Goal: Task Accomplishment & Management: Manage account settings

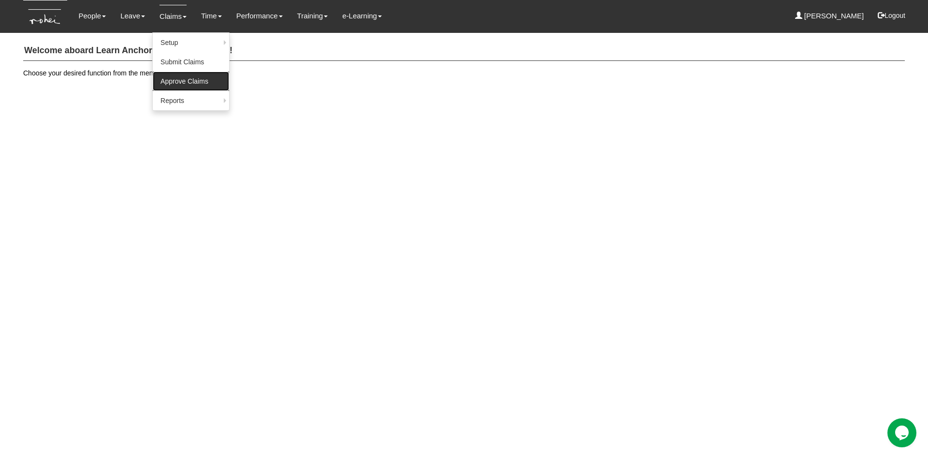
click at [168, 82] on link "Approve Claims" at bounding box center [191, 81] width 76 height 19
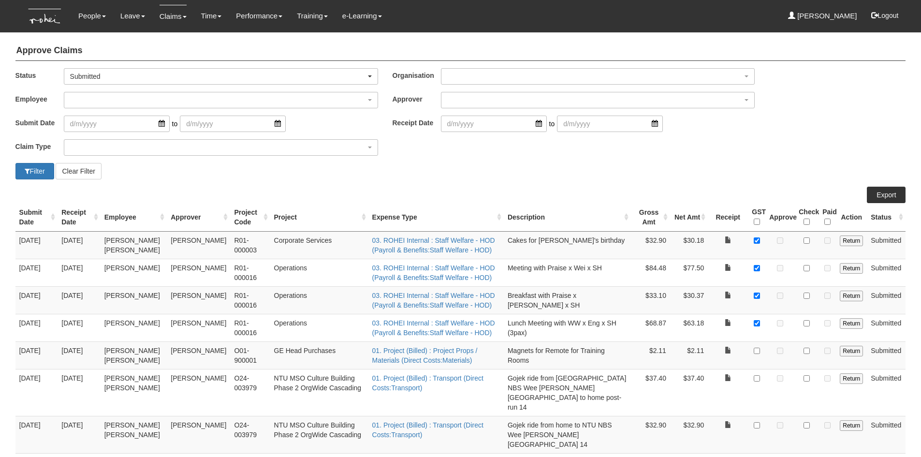
select select "50"
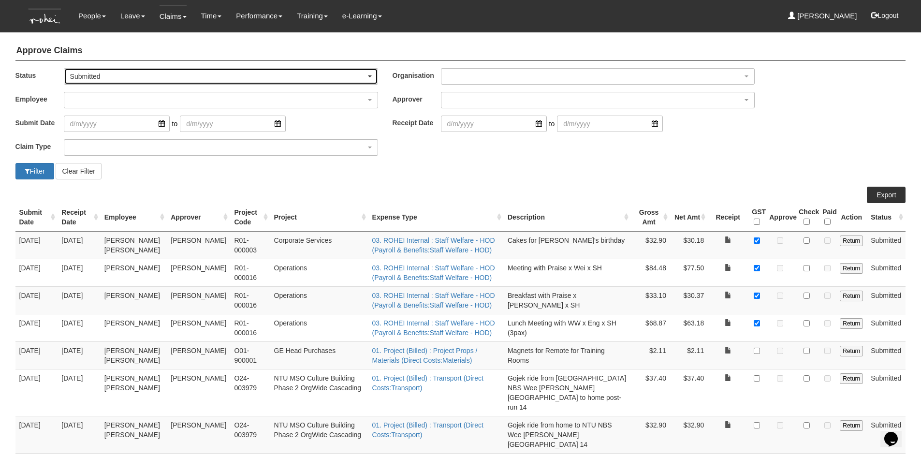
click at [366, 79] on div "Submitted" at bounding box center [221, 77] width 302 height 10
click at [90, 102] on span "Submitted" at bounding box center [89, 105] width 30 height 10
click at [370, 77] on div "Submitted" at bounding box center [221, 77] width 302 height 10
click at [101, 93] on link "-- All --" at bounding box center [89, 92] width 50 height 13
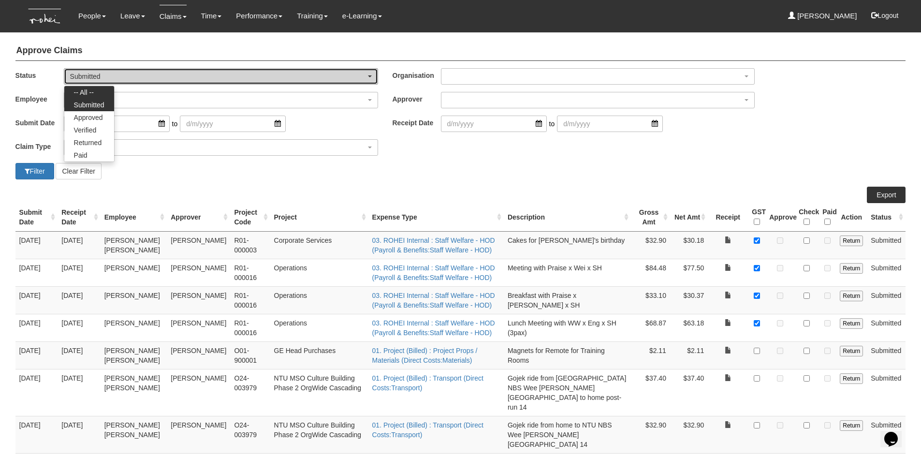
select select "All"
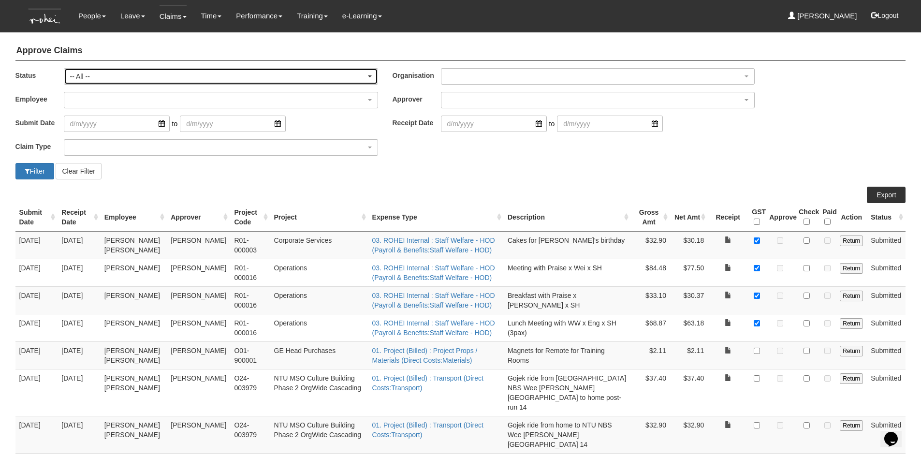
click at [369, 77] on div "-- All --" at bounding box center [221, 77] width 302 height 10
click at [323, 77] on div "-- All --" at bounding box center [218, 77] width 296 height 10
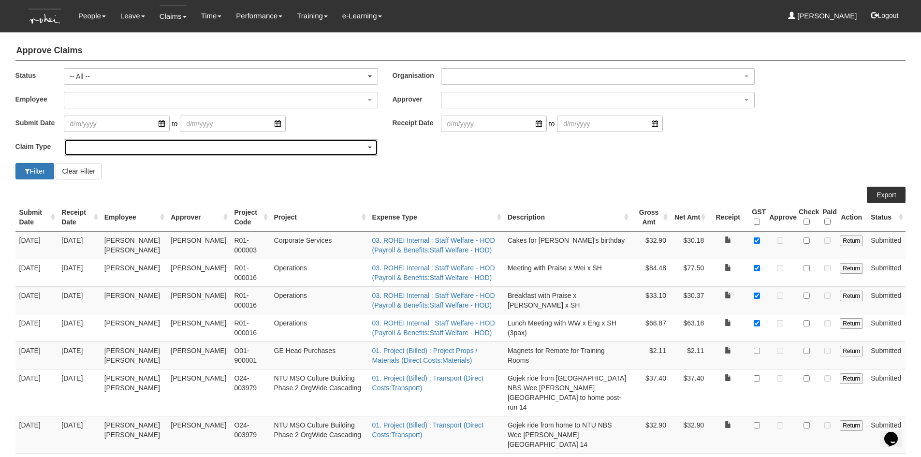
click at [110, 148] on div "button" at bounding box center [220, 147] width 313 height 15
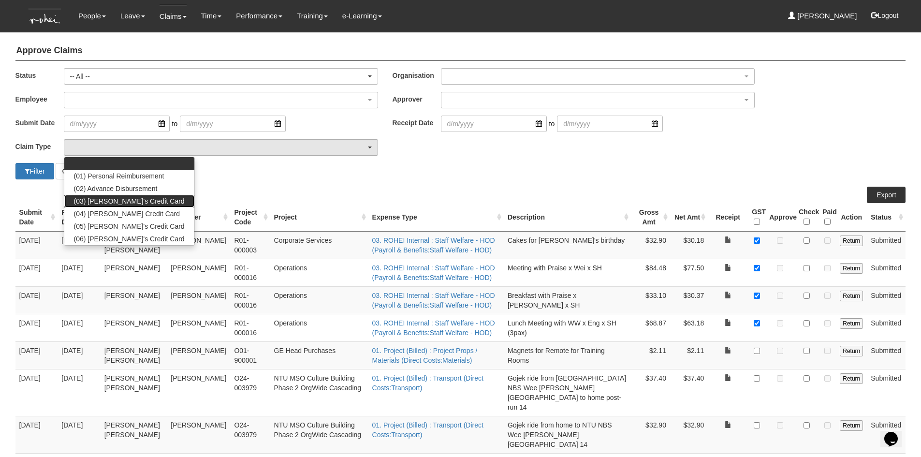
click at [116, 197] on span "(03) [PERSON_NAME]'s Credit Card" at bounding box center [129, 201] width 111 height 10
select select "15"
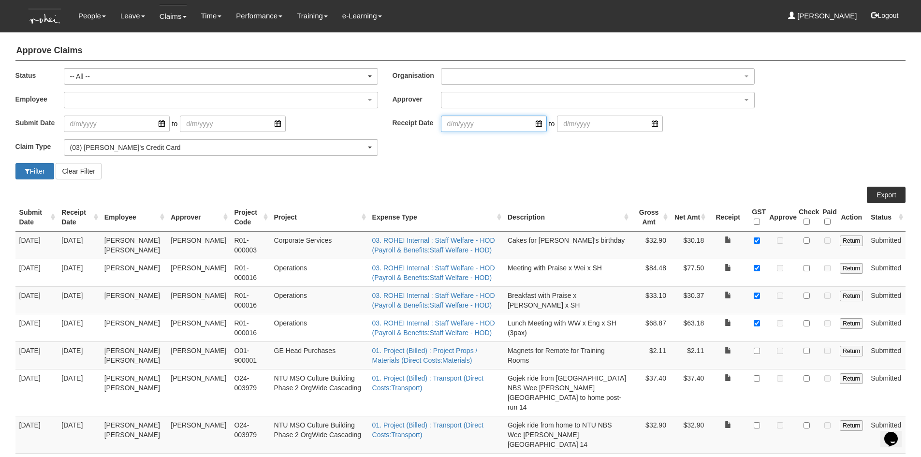
click at [532, 127] on input "search" at bounding box center [494, 124] width 106 height 16
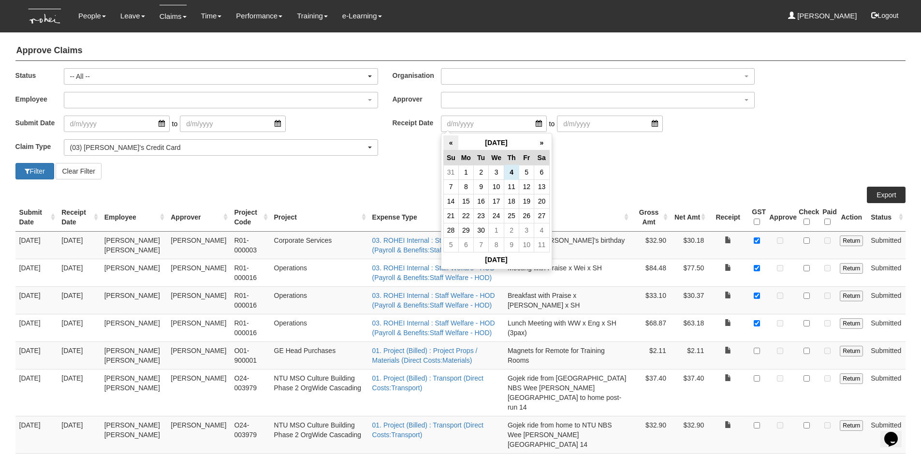
click at [451, 146] on th "«" at bounding box center [450, 142] width 15 height 15
click at [525, 176] on td "1" at bounding box center [526, 172] width 15 height 14
type input "[DATE]"
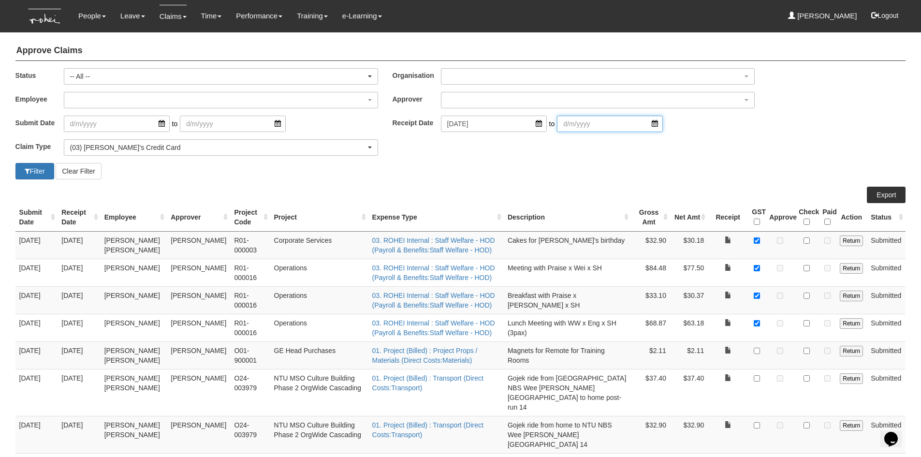
click at [639, 127] on input "search" at bounding box center [610, 124] width 106 height 16
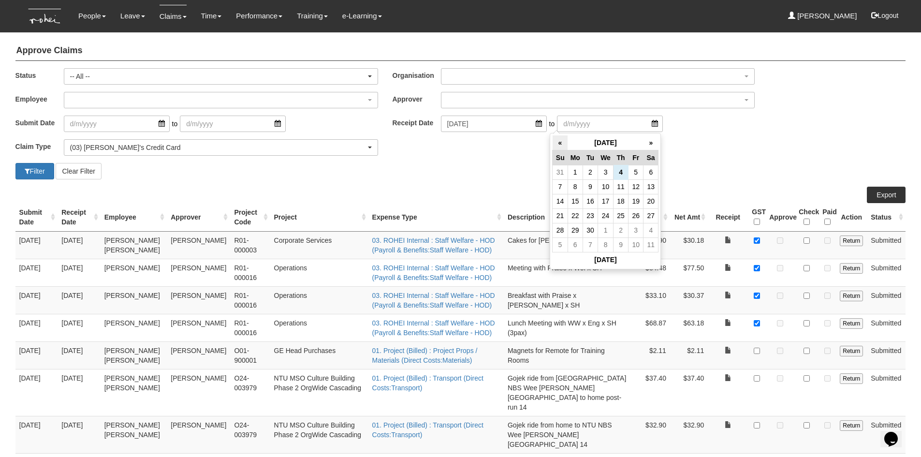
click at [556, 143] on th "«" at bounding box center [559, 142] width 15 height 15
click at [566, 245] on td "31" at bounding box center [559, 244] width 15 height 14
type input "[DATE]"
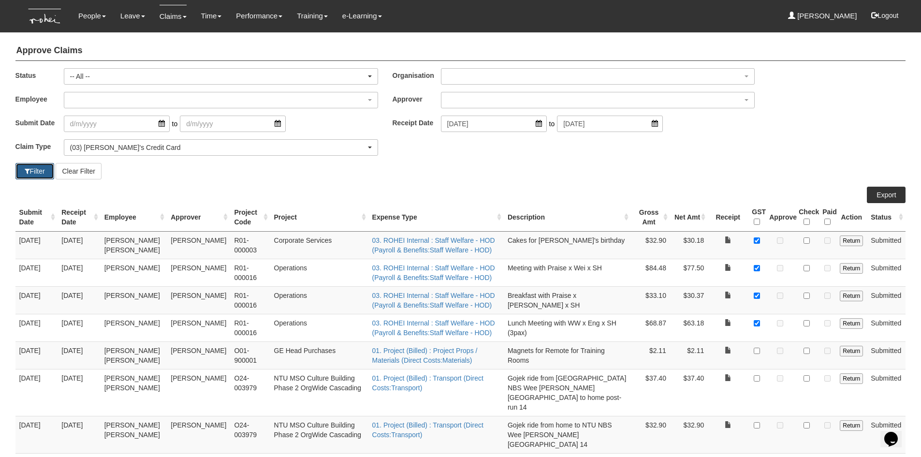
click at [40, 175] on button "Filter" at bounding box center [34, 171] width 39 height 16
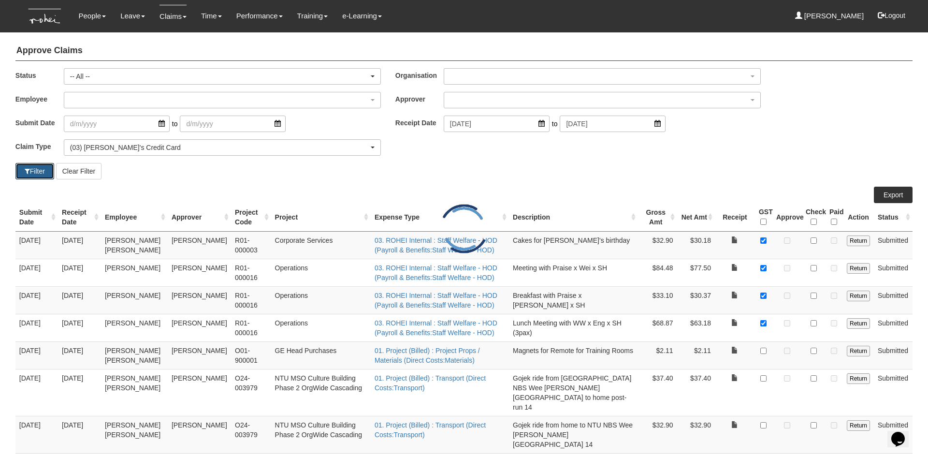
select select "50"
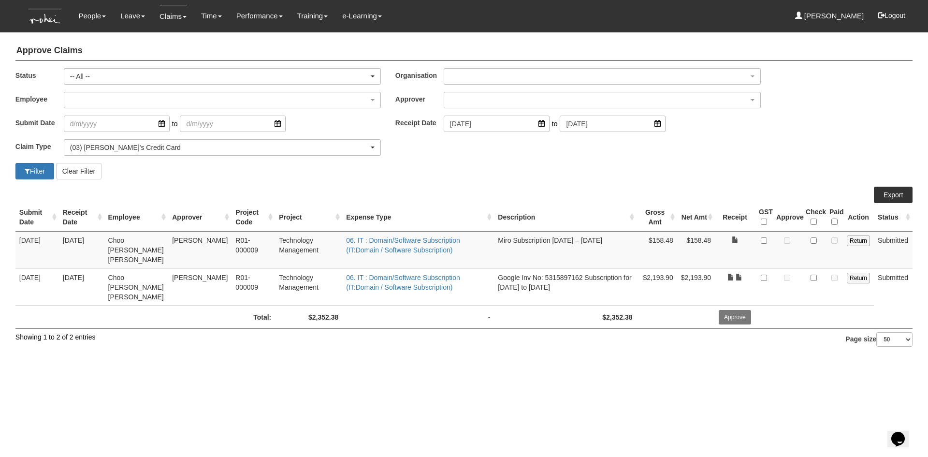
click at [650, 359] on html "Toggle navigation People Personal Information Staff Directory Leave Apply for L…" at bounding box center [464, 179] width 928 height 359
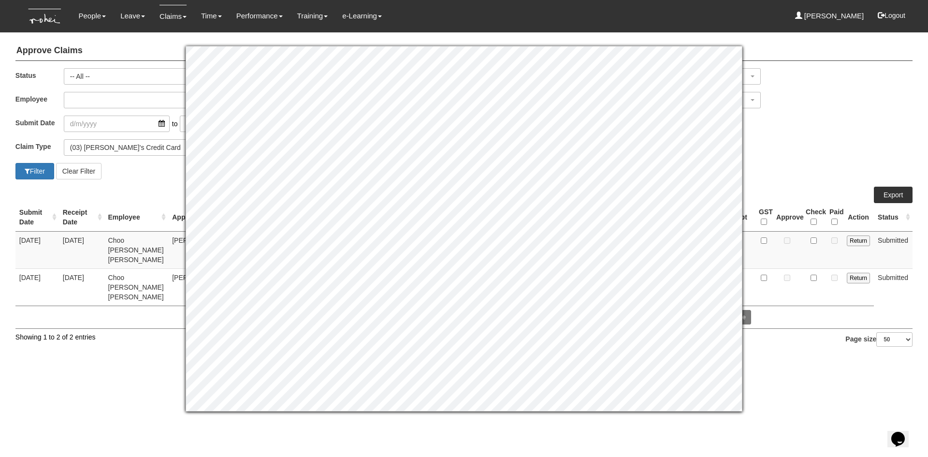
click at [820, 145] on div "Claim Type (01) Personal Reimbursement (02) Advance Disbursement (03) [PERSON_N…" at bounding box center [463, 151] width 911 height 24
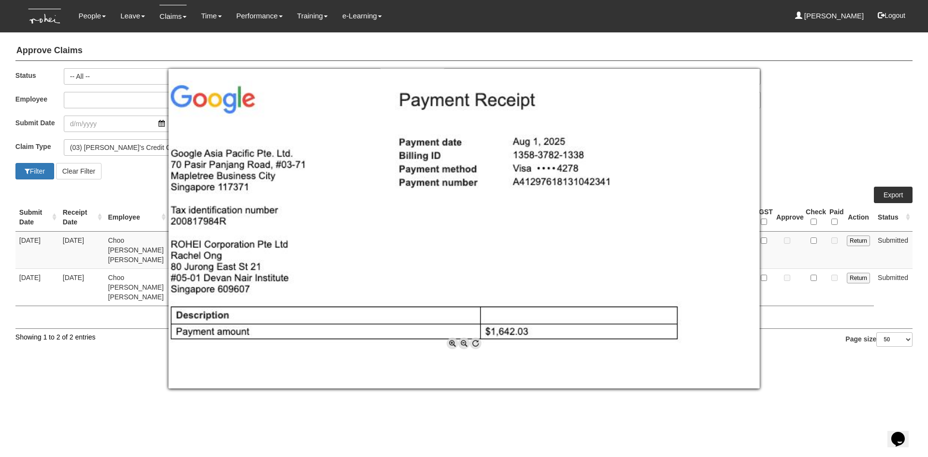
click at [783, 360] on div at bounding box center [464, 228] width 928 height 457
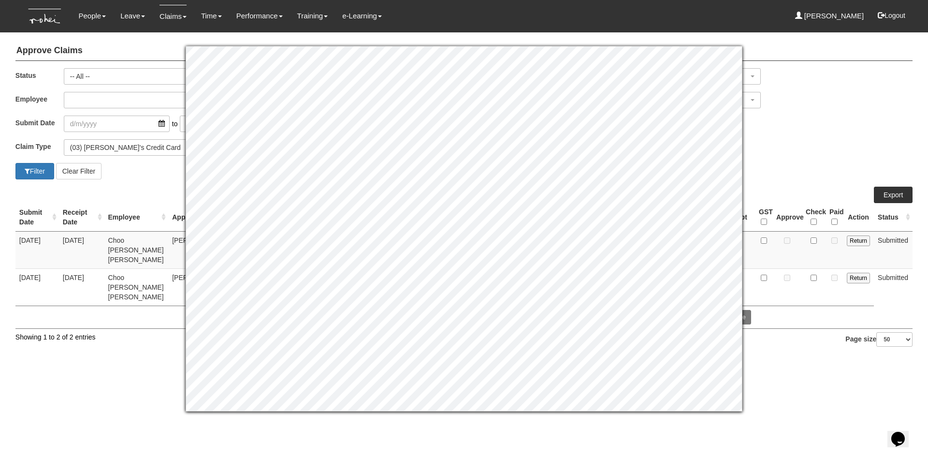
click at [784, 359] on html "Toggle navigation People Personal Information Staff Directory Leave Apply for L…" at bounding box center [464, 179] width 928 height 359
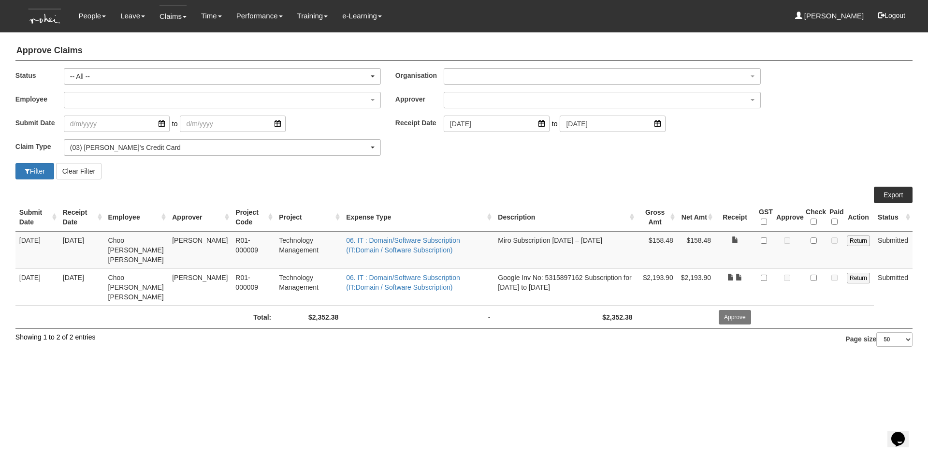
click at [572, 241] on td "Miro Subscription [DATE] – [DATE]" at bounding box center [565, 249] width 142 height 37
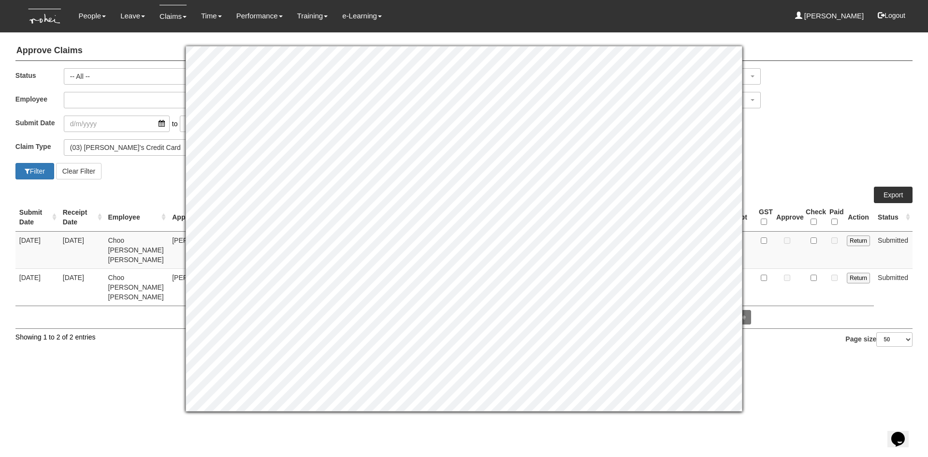
click at [802, 112] on div "Employee _Bhel Test Account _Staff [PERSON_NAME] [PERSON_NAME] [PERSON_NAME] [P…" at bounding box center [463, 104] width 911 height 24
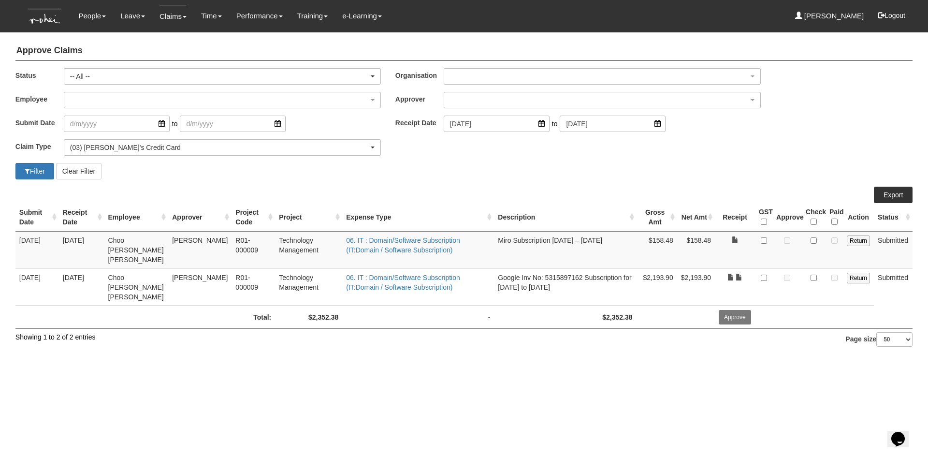
click at [575, 359] on html "Toggle navigation People Personal Information Staff Directory Leave Apply for L…" at bounding box center [464, 179] width 928 height 359
click at [888, 194] on link "Export" at bounding box center [893, 195] width 39 height 16
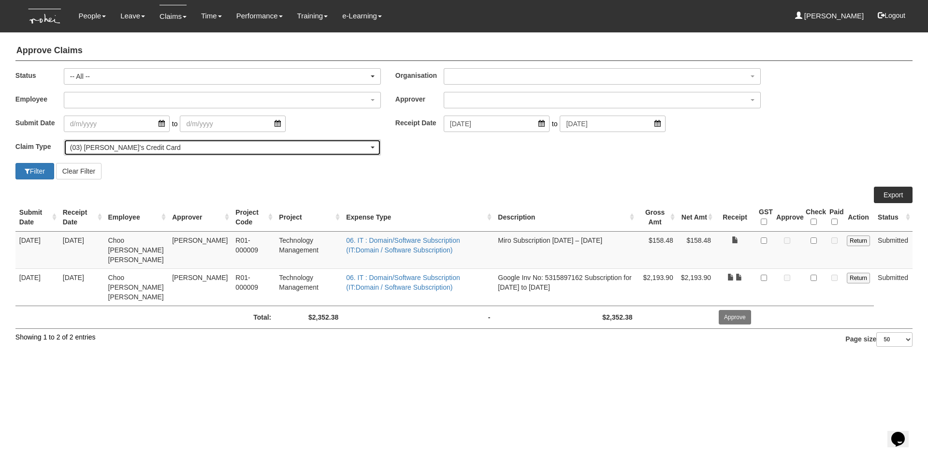
click at [262, 145] on div "(03) [PERSON_NAME]'s Credit Card" at bounding box center [219, 148] width 299 height 10
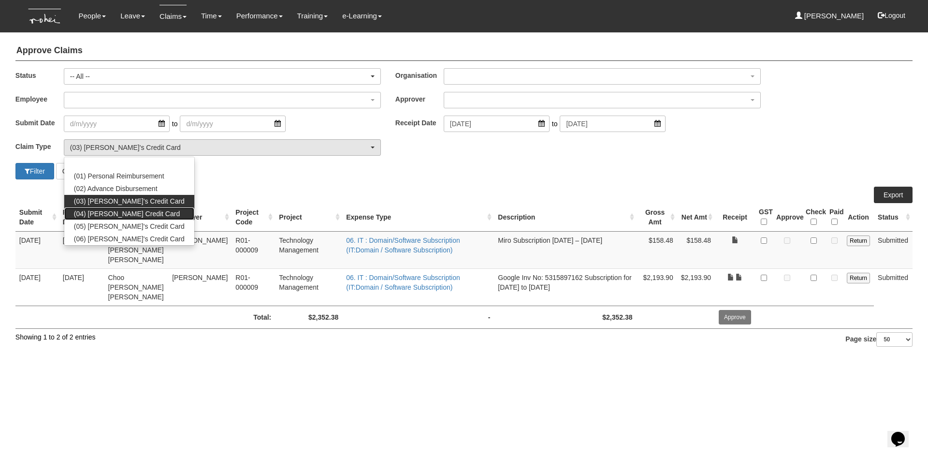
click at [135, 209] on span "(04) [PERSON_NAME] Credit Card" at bounding box center [127, 214] width 106 height 10
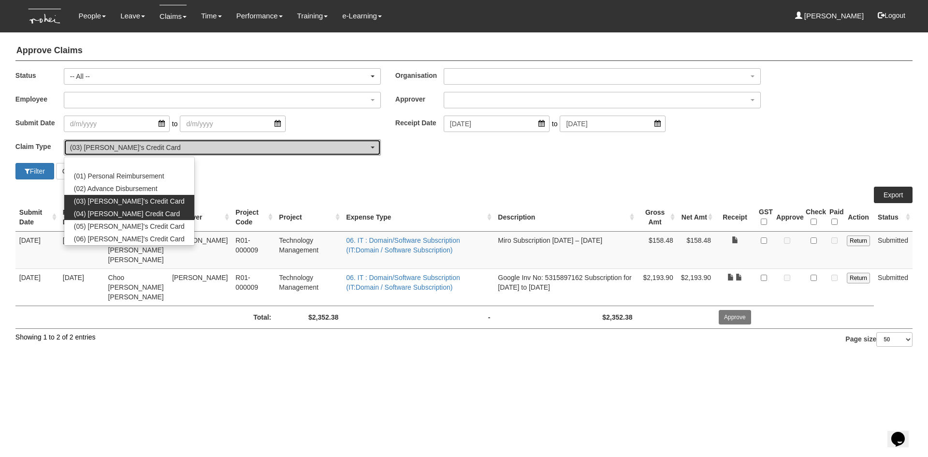
select select "16"
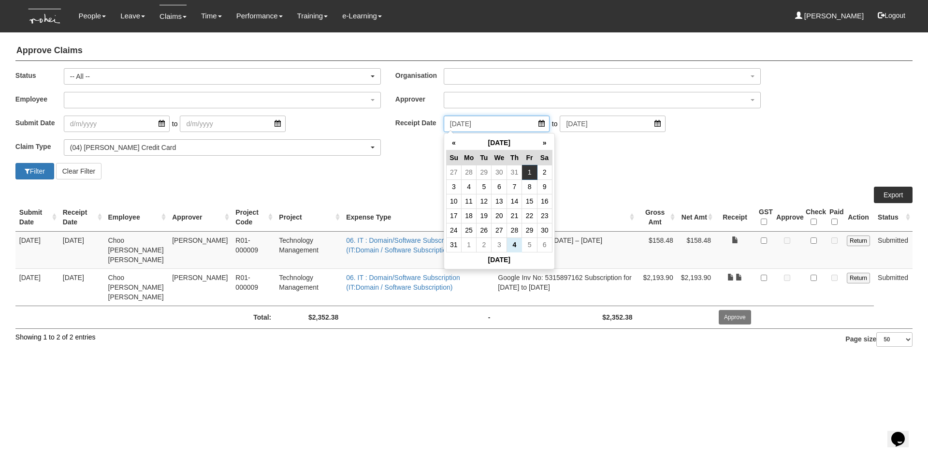
click at [534, 122] on input "[DATE]" at bounding box center [497, 124] width 106 height 16
click at [449, 144] on th "«" at bounding box center [453, 142] width 15 height 15
click at [511, 229] on td "31" at bounding box center [514, 230] width 15 height 14
type input "[DATE]"
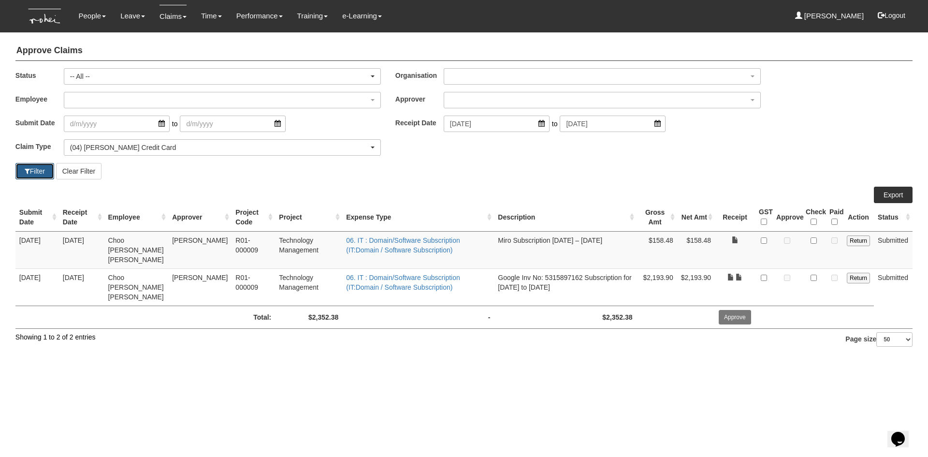
click at [43, 172] on button "Filter" at bounding box center [34, 171] width 39 height 16
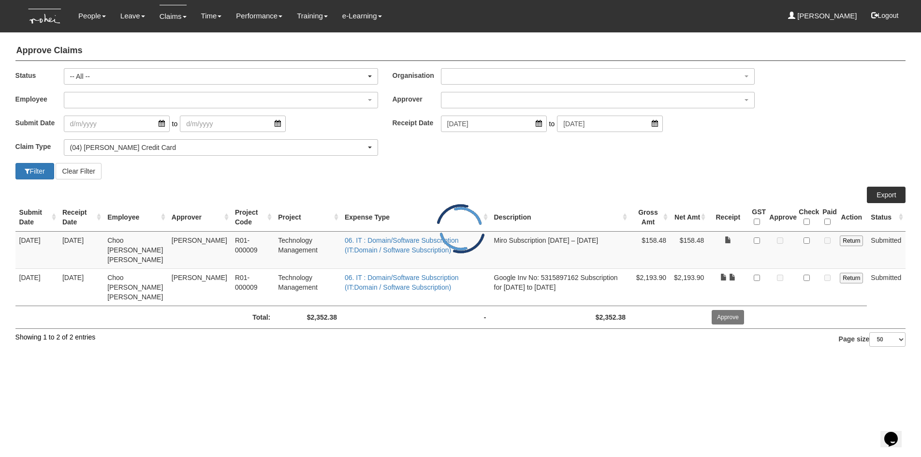
select select "50"
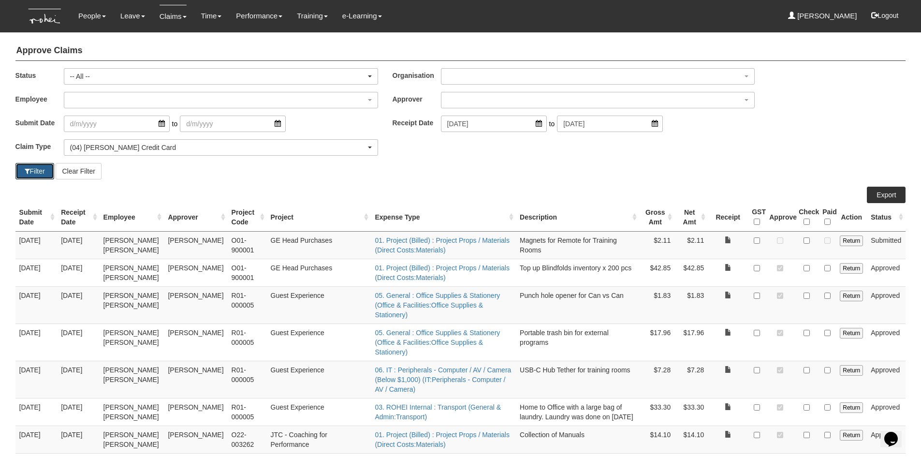
scroll to position [48, 0]
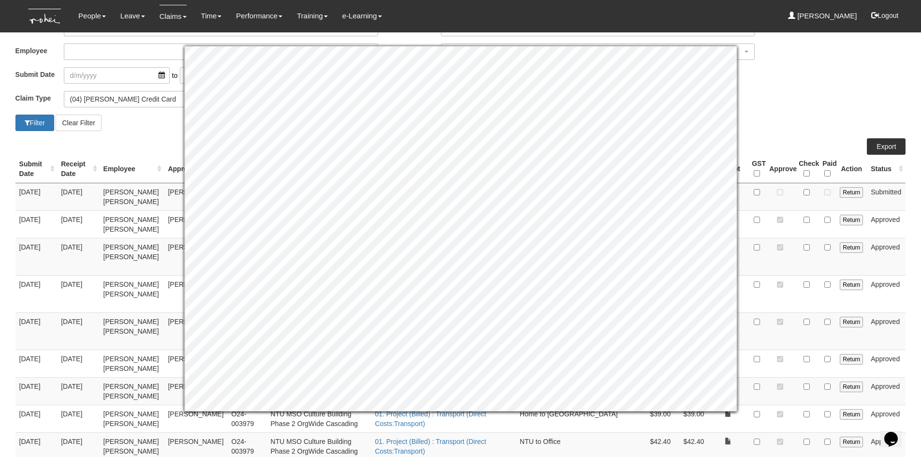
click at [812, 118] on div "Filter Clear Filter" at bounding box center [460, 123] width 905 height 16
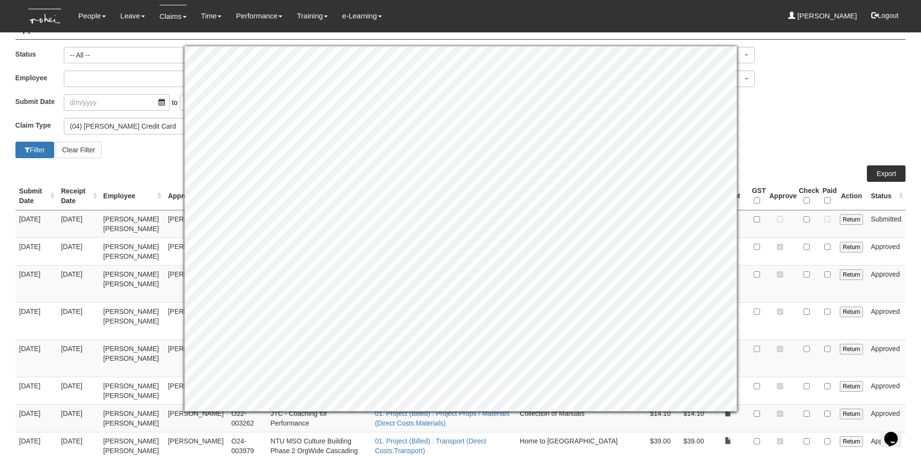
scroll to position [0, 0]
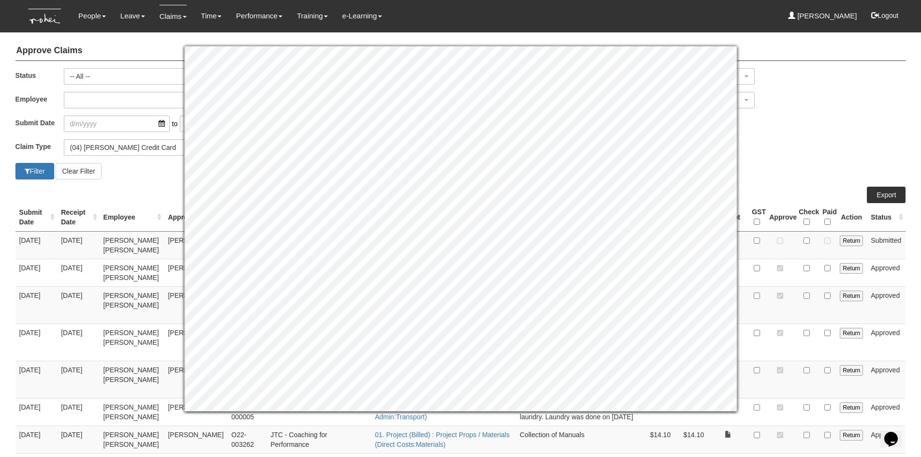
click at [794, 136] on div "Submit Date to Receipt Date [DATE] to [DATE]" at bounding box center [460, 128] width 905 height 24
click at [810, 128] on div "Submit Date to Receipt Date [DATE] to [DATE]" at bounding box center [460, 128] width 905 height 24
click at [778, 141] on div "Claim Type (01) Personal Reimbursement (02) Advance Disbursement (03) [PERSON_N…" at bounding box center [460, 151] width 905 height 24
click at [807, 145] on div "Claim Type (01) Personal Reimbursement (02) Advance Disbursement (03) [PERSON_N…" at bounding box center [460, 151] width 905 height 24
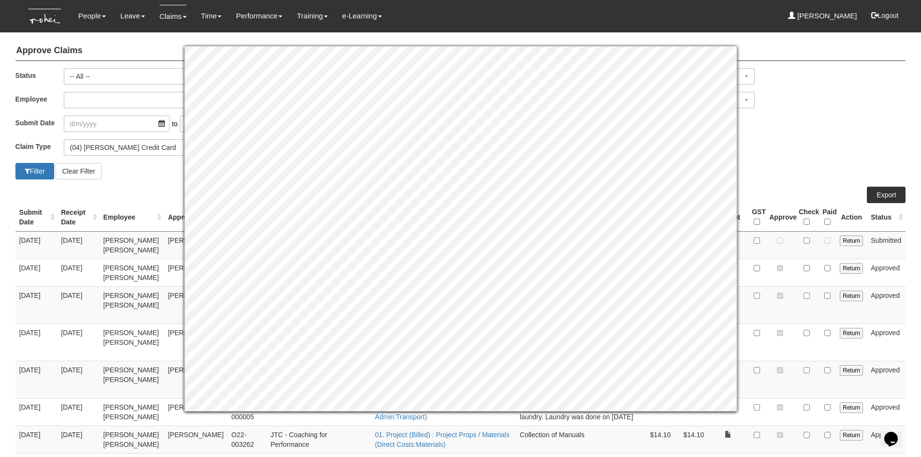
click at [787, 118] on div "Submit Date to Receipt Date [DATE] to [DATE]" at bounding box center [460, 128] width 905 height 24
click at [803, 154] on div "Claim Type (01) Personal Reimbursement (02) Advance Disbursement (03) [PERSON_N…" at bounding box center [460, 151] width 905 height 24
click at [781, 371] on td at bounding box center [779, 379] width 29 height 37
click at [807, 111] on div "Employee _Bhel Test Account _Staff [PERSON_NAME] [PERSON_NAME] [PERSON_NAME] [P…" at bounding box center [460, 104] width 905 height 24
click at [785, 161] on div "Claim Type (01) Personal Reimbursement (02) Advance Disbursement (03) [PERSON_N…" at bounding box center [460, 151] width 905 height 24
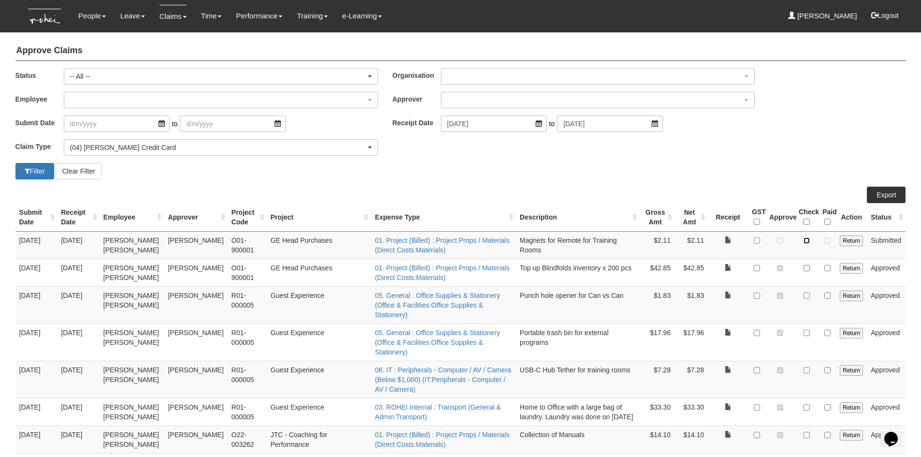
click at [808, 243] on input "checkbox" at bounding box center [806, 240] width 6 height 6
checkbox input "true"
click at [805, 271] on input "checkbox" at bounding box center [806, 268] width 6 height 6
checkbox input "true"
click at [48, 173] on button "Filter" at bounding box center [34, 171] width 39 height 16
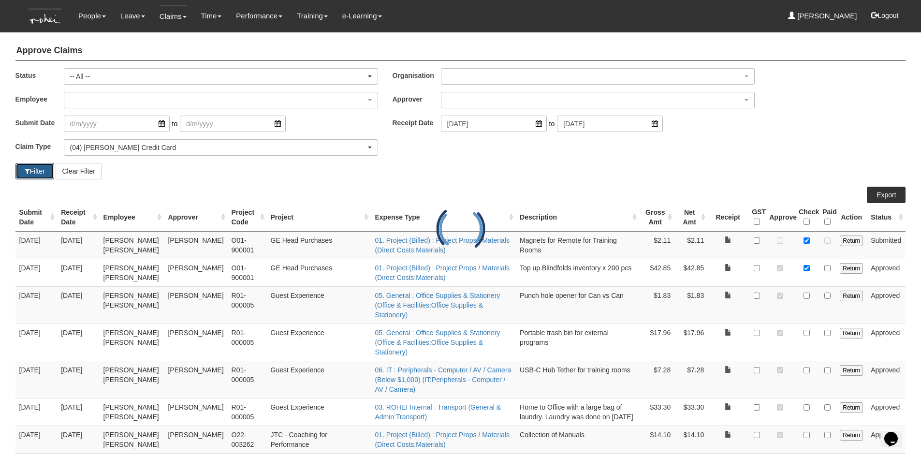
select select "50"
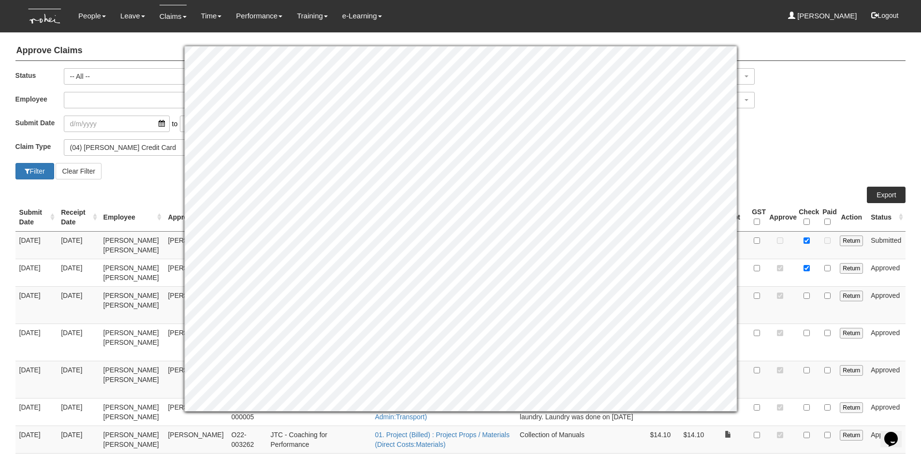
click at [786, 163] on div "Filter Clear Filter" at bounding box center [460, 171] width 905 height 16
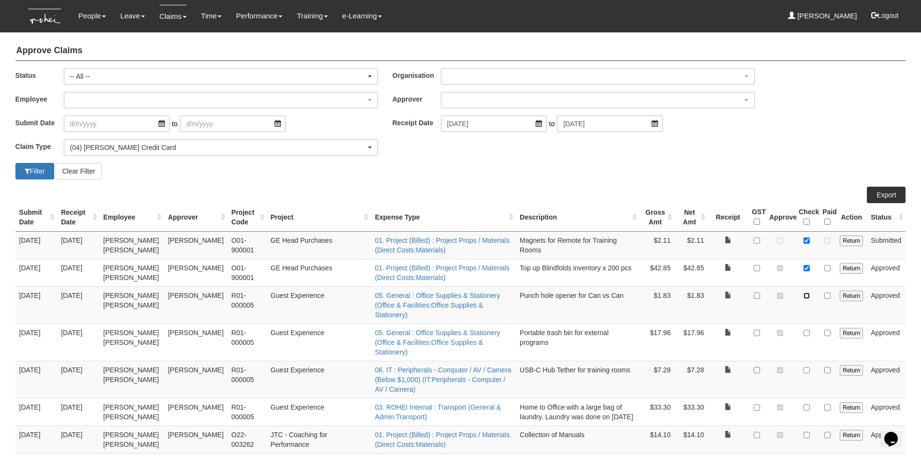
click at [807, 297] on input "checkbox" at bounding box center [806, 295] width 6 height 6
checkbox input "true"
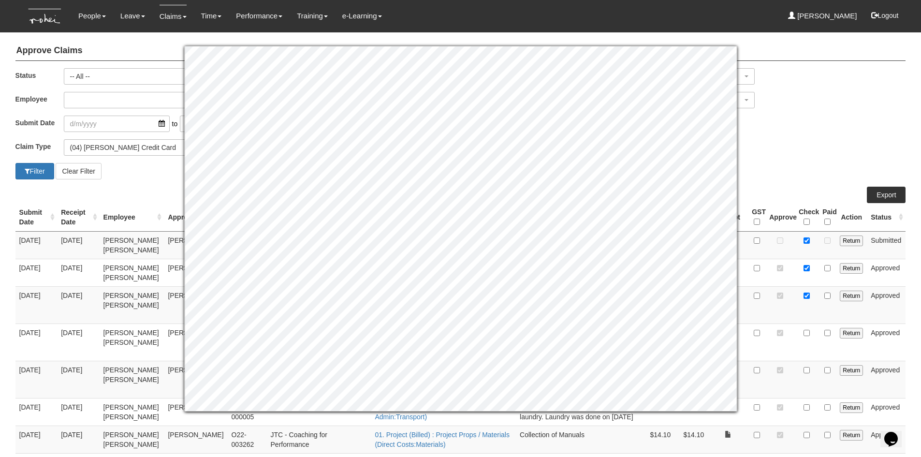
click at [842, 153] on div "Claim Type (01) Personal Reimbursement (02) Advance Disbursement (03) [PERSON_N…" at bounding box center [460, 151] width 905 height 24
click at [823, 139] on div "Claim Type (01) Personal Reimbursement (02) Advance Disbursement (03) [PERSON_N…" at bounding box center [460, 151] width 905 height 24
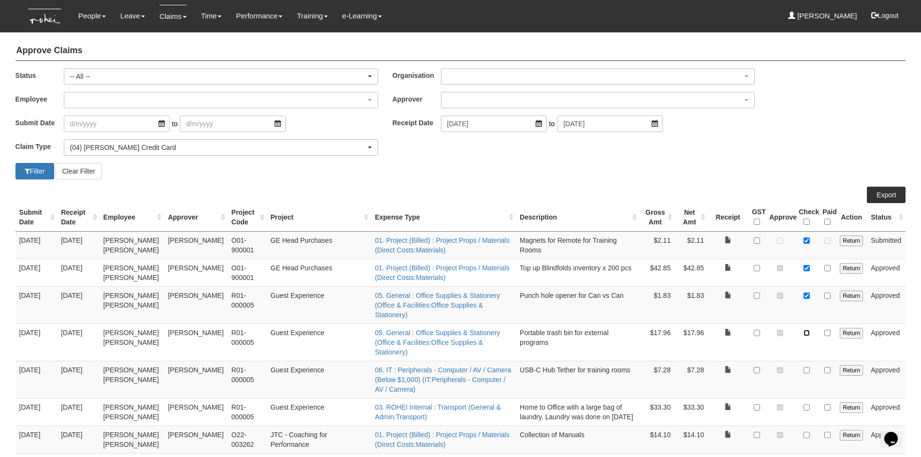
click at [808, 330] on input "checkbox" at bounding box center [806, 333] width 6 height 6
checkbox input "true"
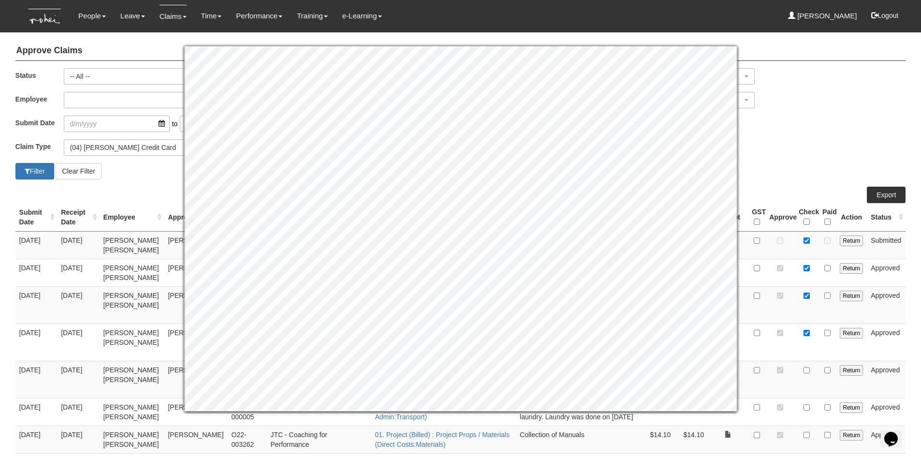
click at [766, 150] on div "Claim Type (01) Personal Reimbursement (02) Advance Disbursement (03) [PERSON_N…" at bounding box center [460, 151] width 905 height 24
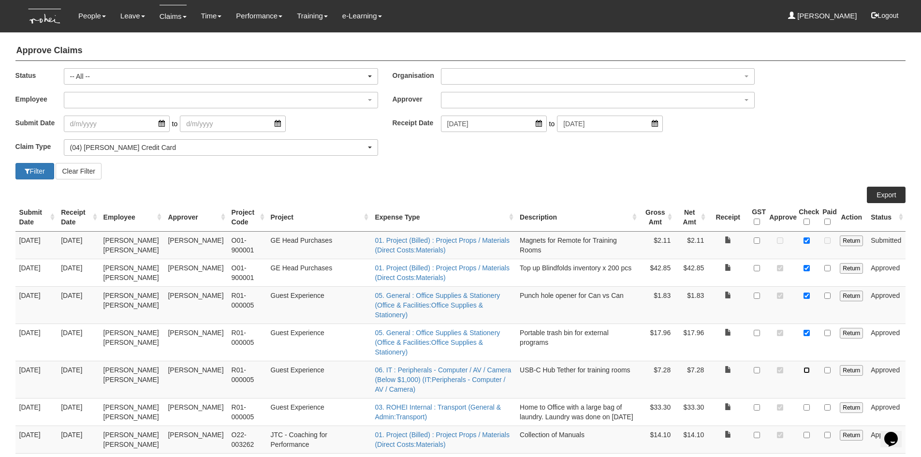
click at [809, 367] on input "checkbox" at bounding box center [806, 370] width 6 height 6
checkbox input "true"
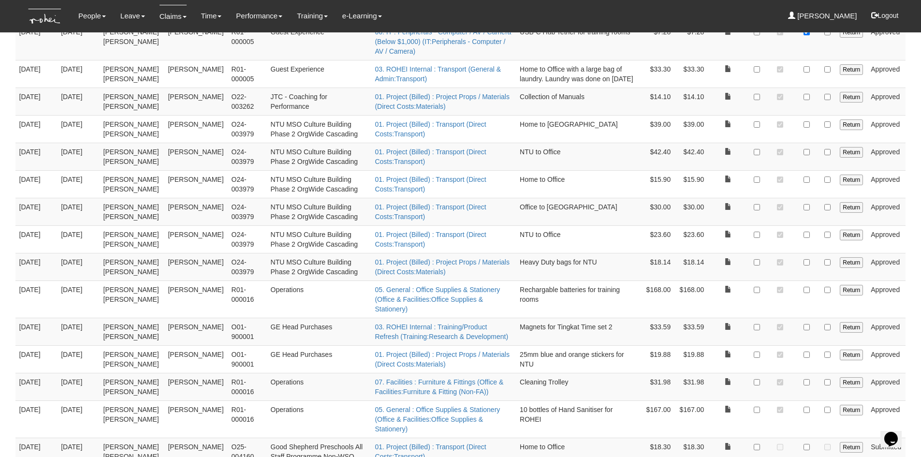
scroll to position [338, 0]
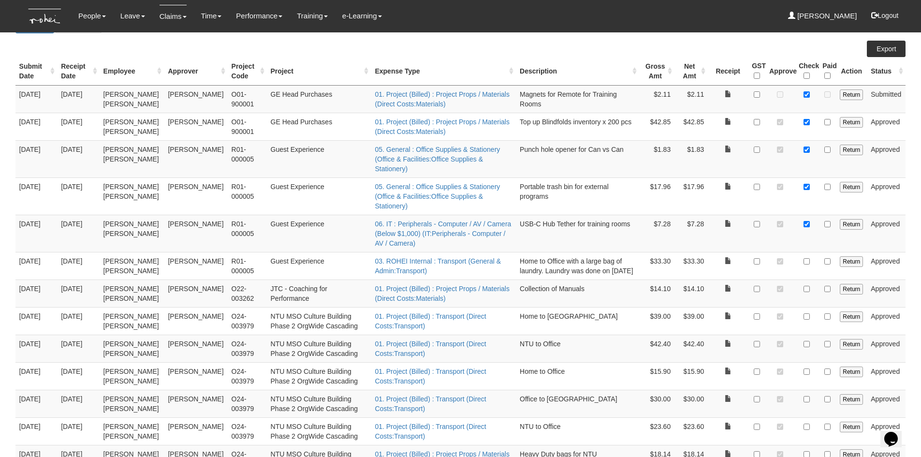
scroll to position [145, 0]
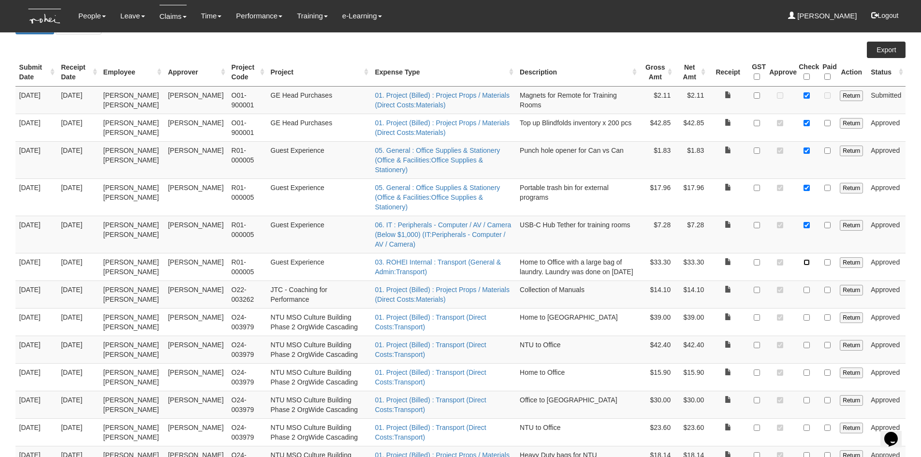
click at [808, 259] on input "checkbox" at bounding box center [806, 262] width 6 height 6
checkbox input "true"
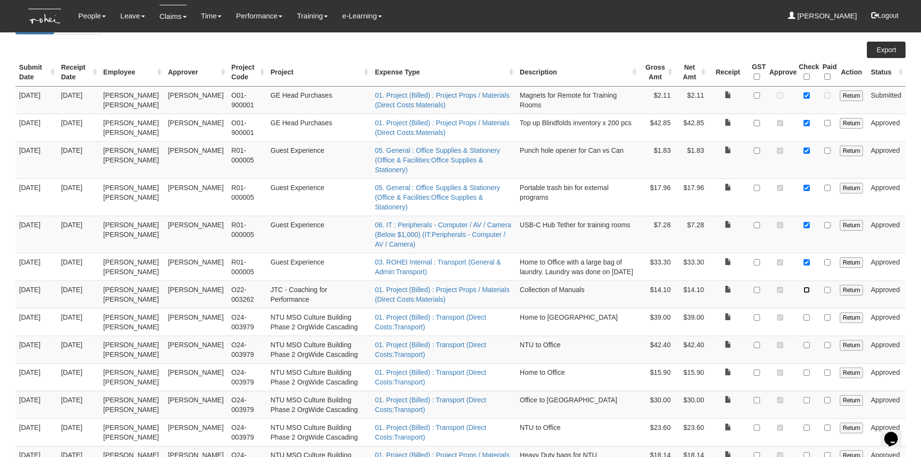
click at [806, 287] on input "checkbox" at bounding box center [806, 290] width 6 height 6
checkbox input "true"
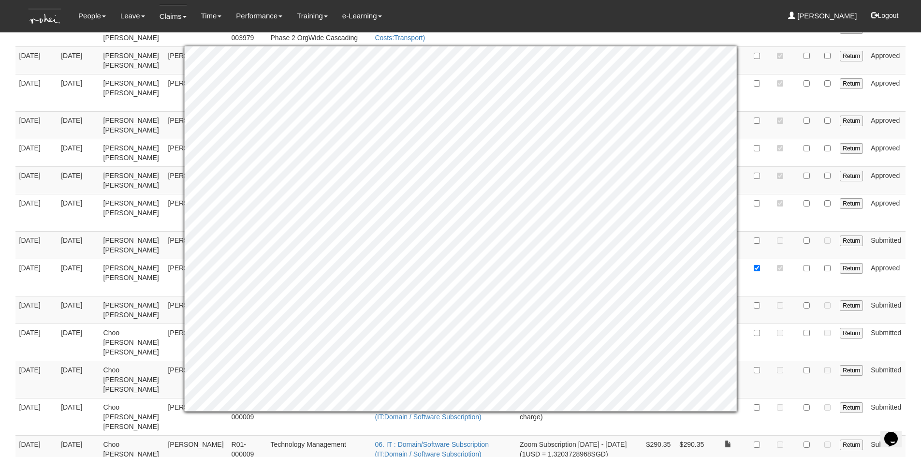
click at [915, 251] on body "Toggle navigation People Personal Information Staff Directory Leave Apply for L…" at bounding box center [460, 308] width 921 height 1705
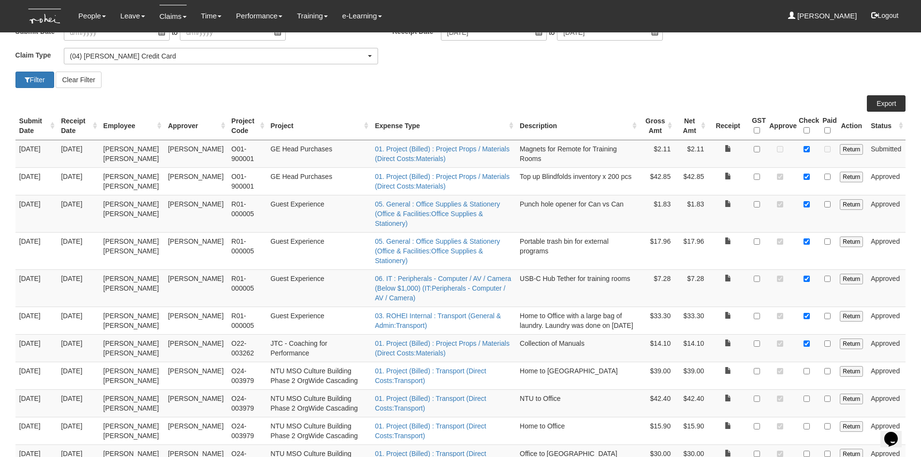
scroll to position [77, 0]
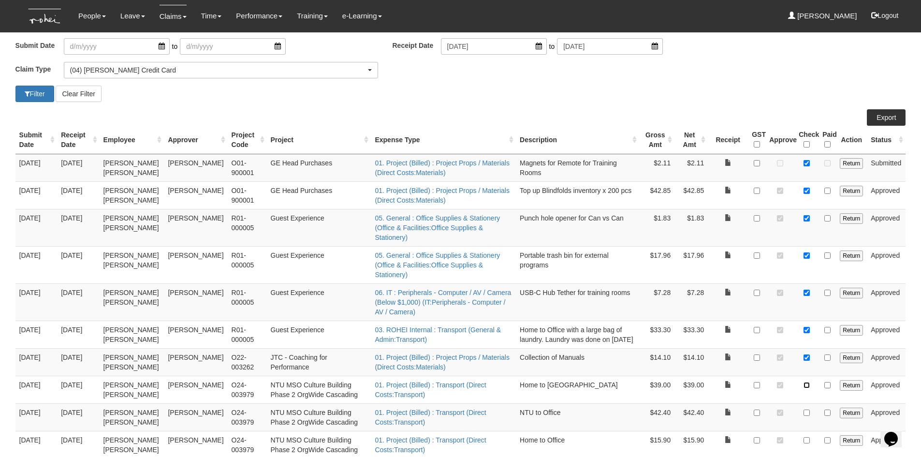
click at [805, 382] on input "checkbox" at bounding box center [806, 385] width 6 height 6
checkbox input "true"
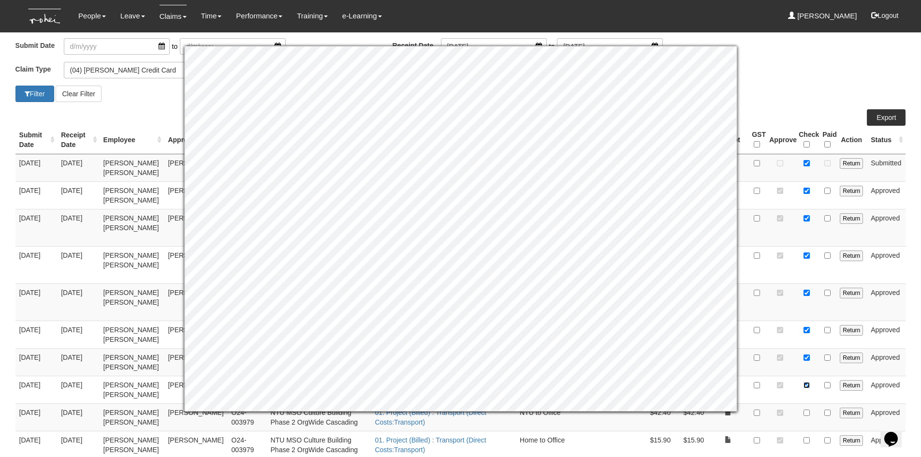
scroll to position [126, 0]
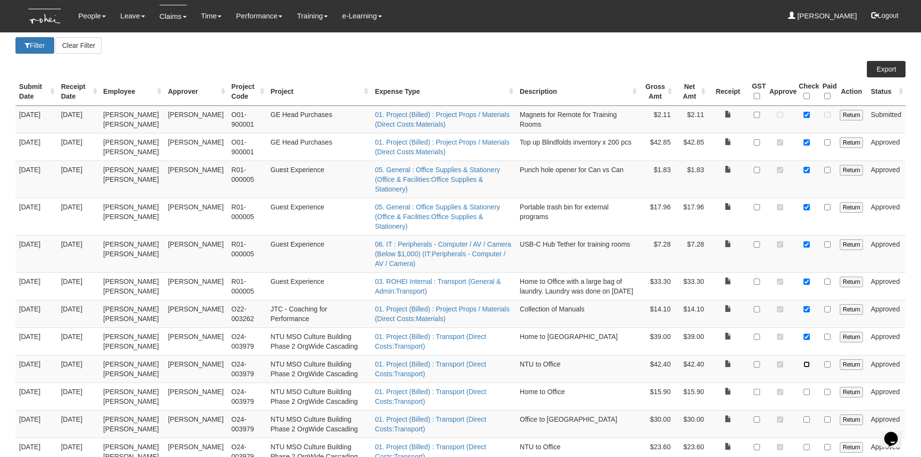
click at [808, 361] on input "checkbox" at bounding box center [806, 364] width 6 height 6
checkbox input "true"
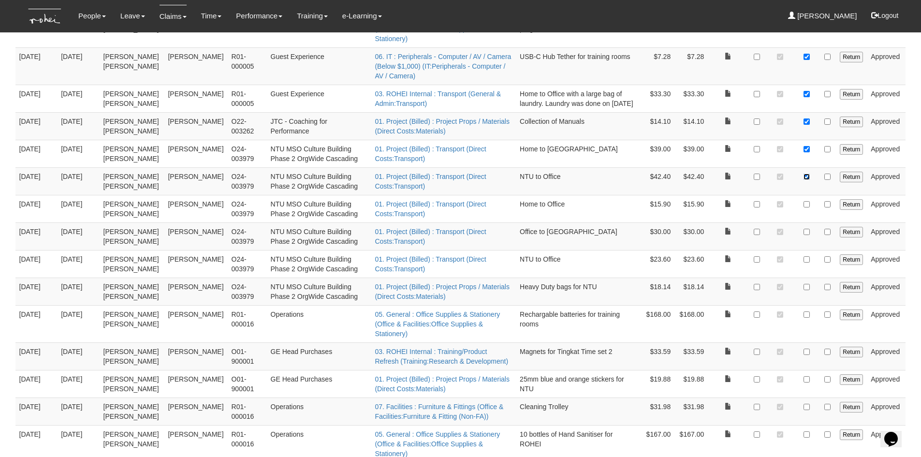
scroll to position [319, 0]
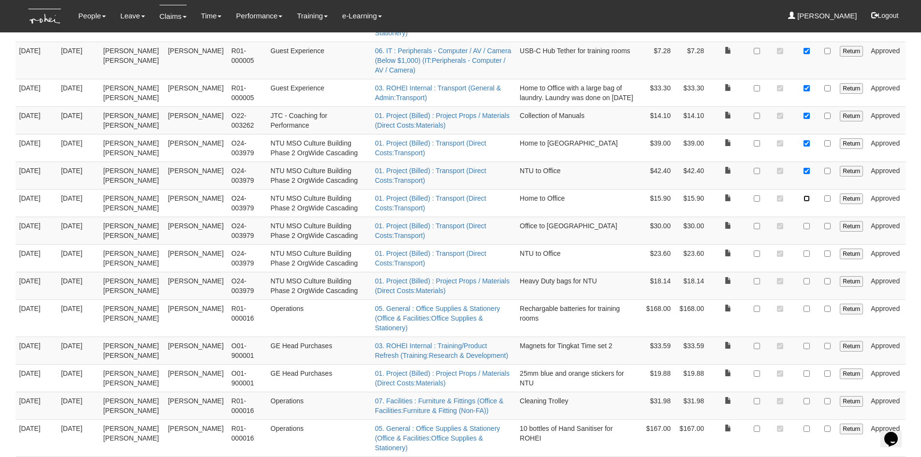
click at [807, 195] on input "checkbox" at bounding box center [806, 198] width 6 height 6
checkbox input "true"
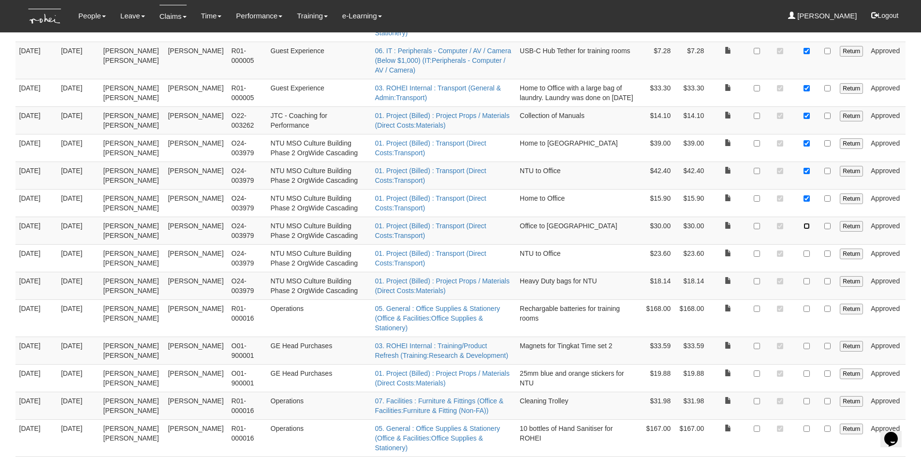
click at [808, 223] on input "checkbox" at bounding box center [806, 226] width 6 height 6
checkbox input "true"
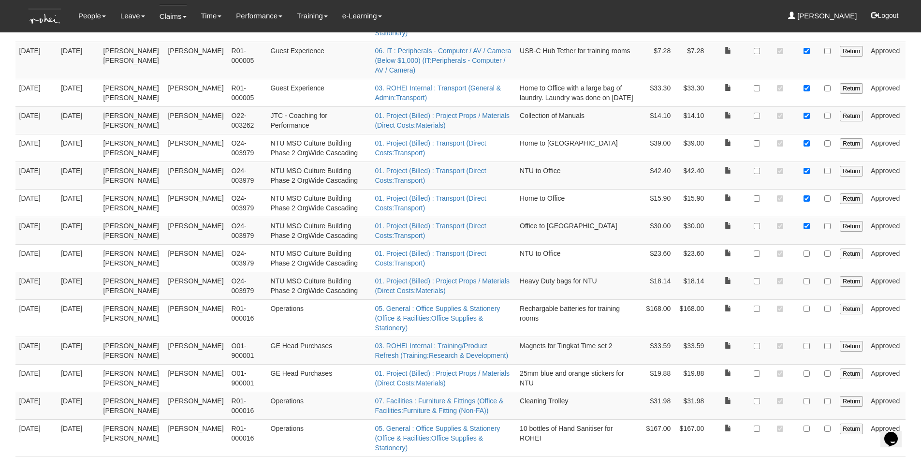
click at [802, 244] on td at bounding box center [807, 258] width 24 height 28
click at [814, 244] on td at bounding box center [807, 258] width 24 height 28
click at [808, 250] on input "checkbox" at bounding box center [806, 253] width 6 height 6
checkbox input "true"
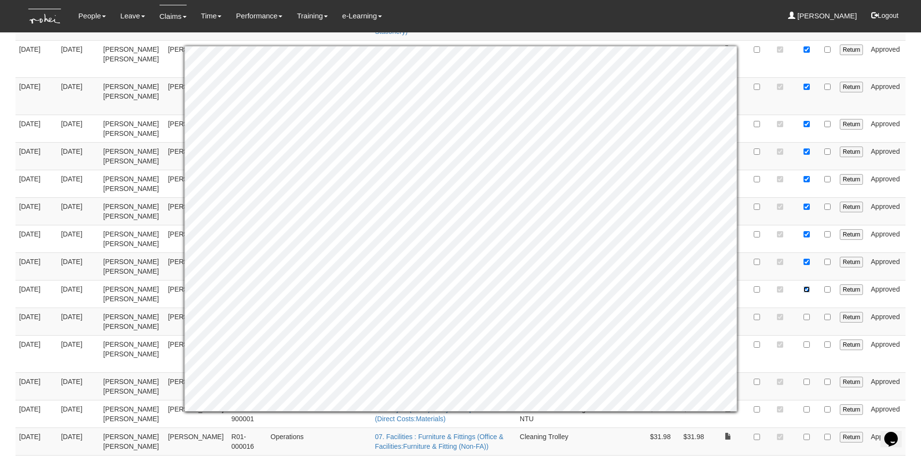
scroll to position [281, 0]
click at [806, 316] on input "checkbox" at bounding box center [806, 319] width 6 height 6
checkbox input "true"
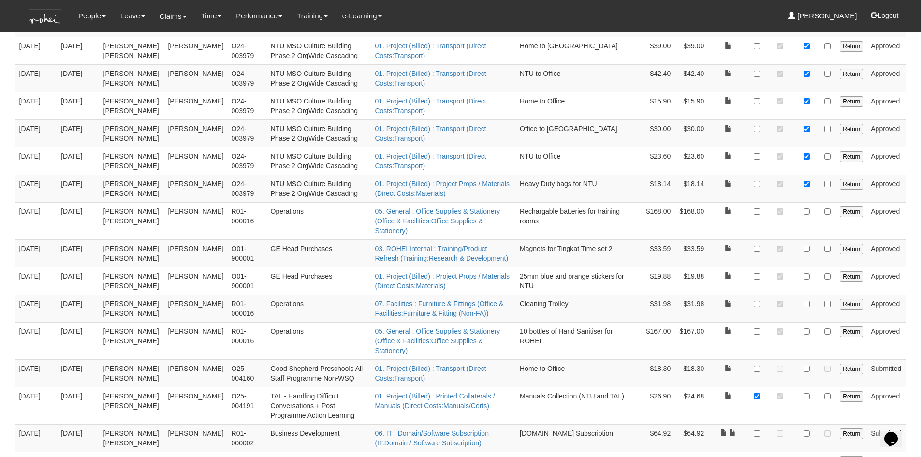
scroll to position [426, 0]
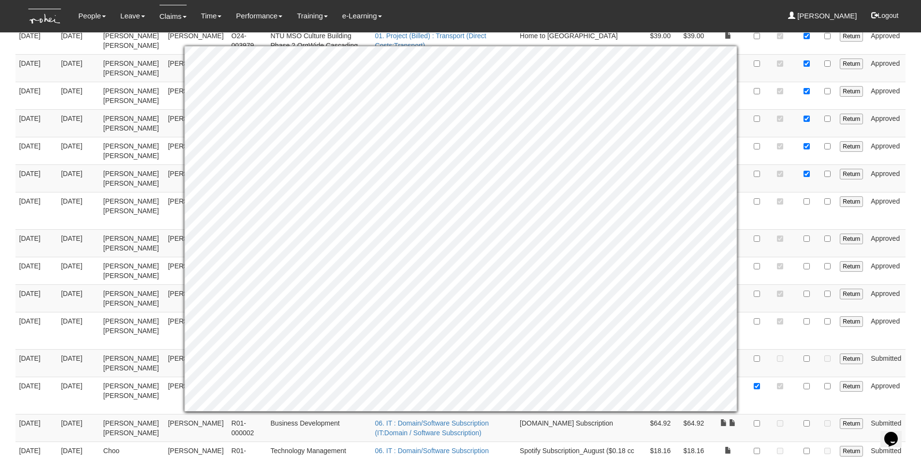
click at [916, 201] on body "Toggle navigation People Personal Information Staff Directory Leave Apply for L…" at bounding box center [460, 426] width 921 height 1705
click at [810, 192] on td at bounding box center [807, 210] width 24 height 37
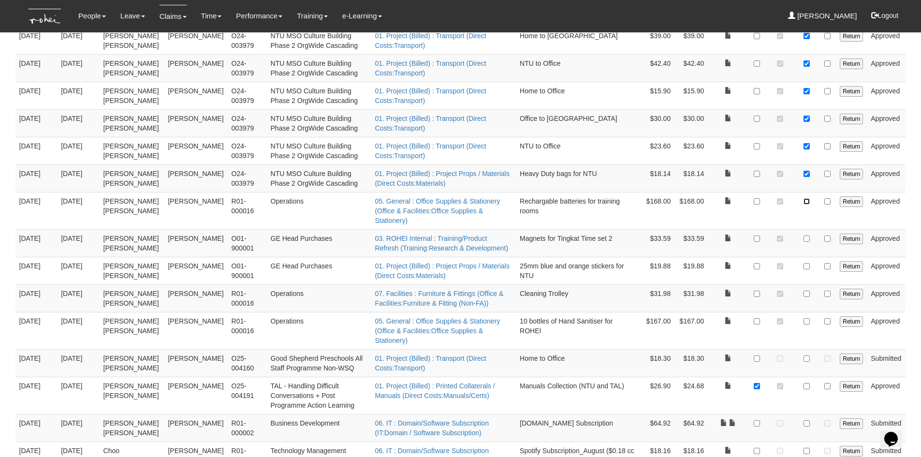
click at [807, 198] on input "checkbox" at bounding box center [806, 201] width 6 height 6
checkbox input "true"
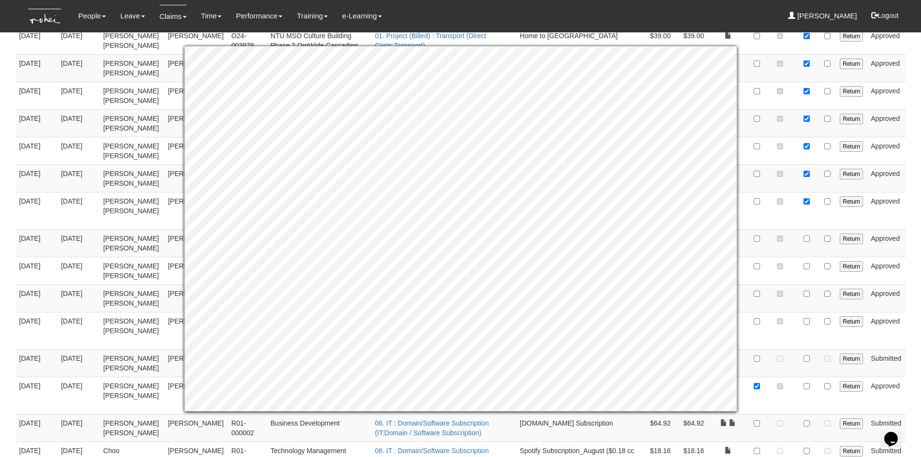
click at [910, 234] on body "Toggle navigation People Personal Information Staff Directory Leave Apply for L…" at bounding box center [460, 426] width 921 height 1705
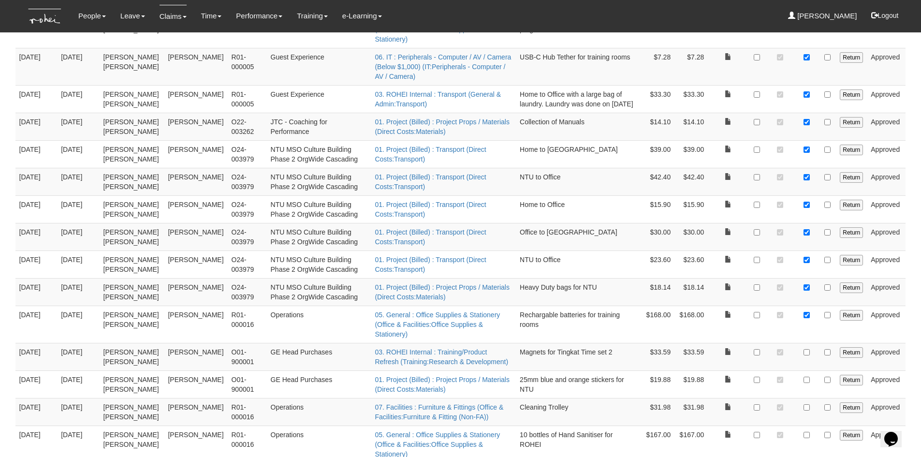
scroll to position [330, 0]
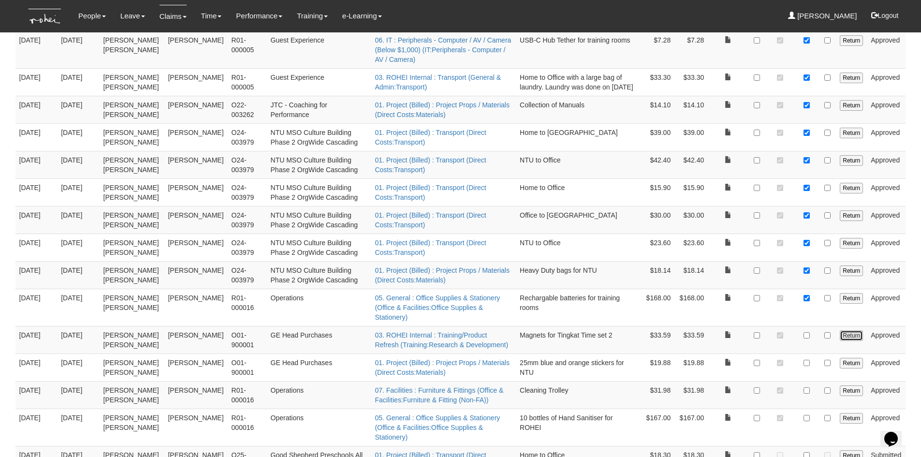
click at [843, 330] on input "Return" at bounding box center [850, 335] width 23 height 11
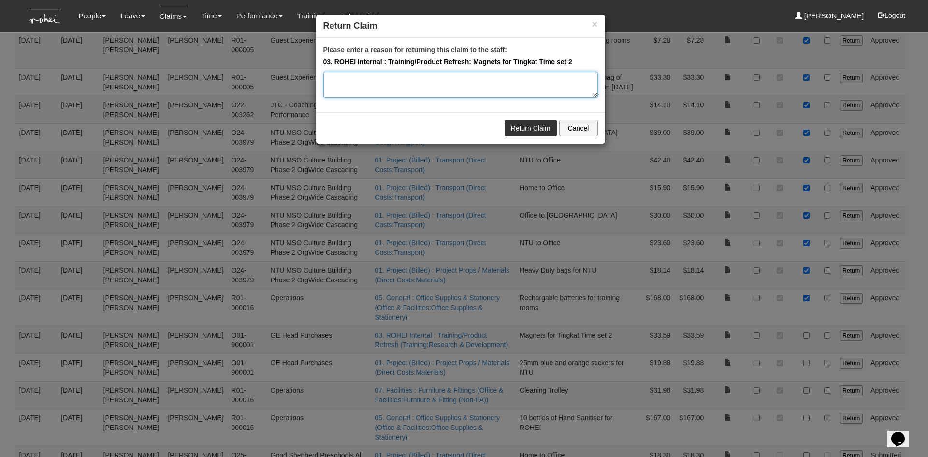
click at [378, 89] on textarea "Please enter a reason for returning this claim to the staff:" at bounding box center [460, 85] width 275 height 26
click at [362, 91] on textarea "Pls amend the expense type to cost of sales: direct materials." at bounding box center [460, 85] width 275 height 26
click at [546, 81] on textarea "Pls amend the expense type to cost of sales: direct materials." at bounding box center [460, 85] width 275 height 26
type textarea "Pls amend the expense type to cost of sales: direct materials. Thanks."
click at [534, 126] on link "Return Claim" at bounding box center [531, 128] width 52 height 16
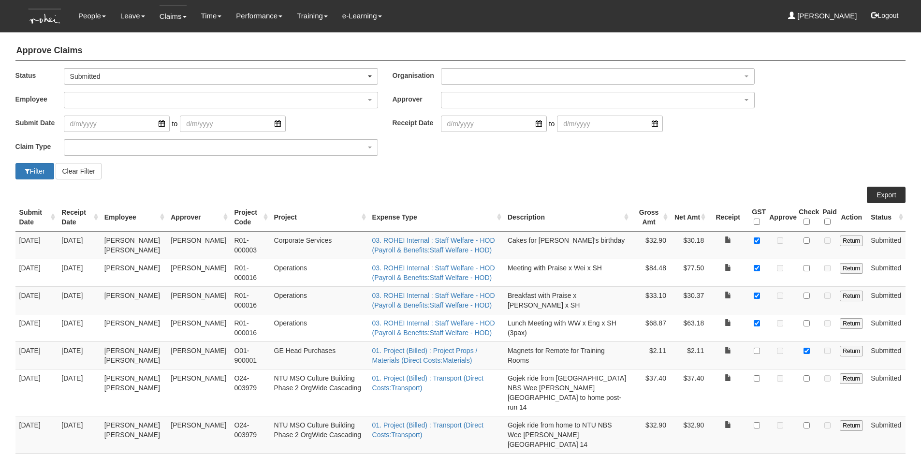
select select "50"
click at [43, 166] on button "Filter" at bounding box center [34, 171] width 39 height 16
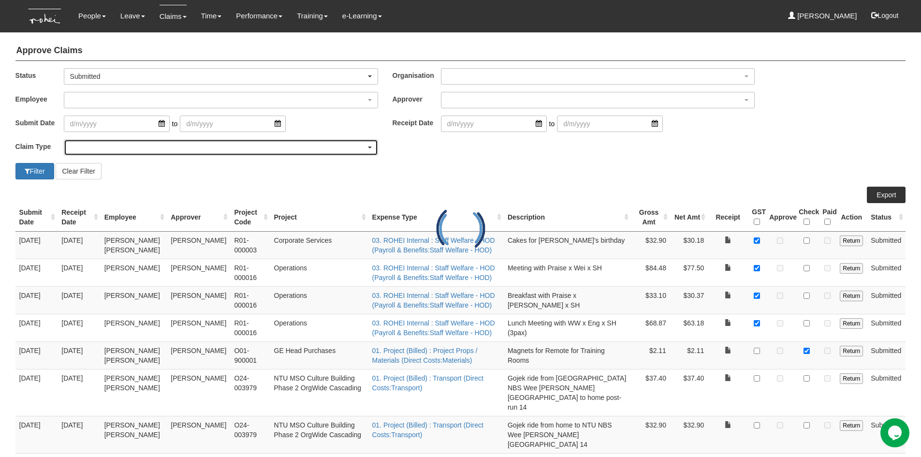
click at [112, 151] on div "button" at bounding box center [220, 147] width 313 height 15
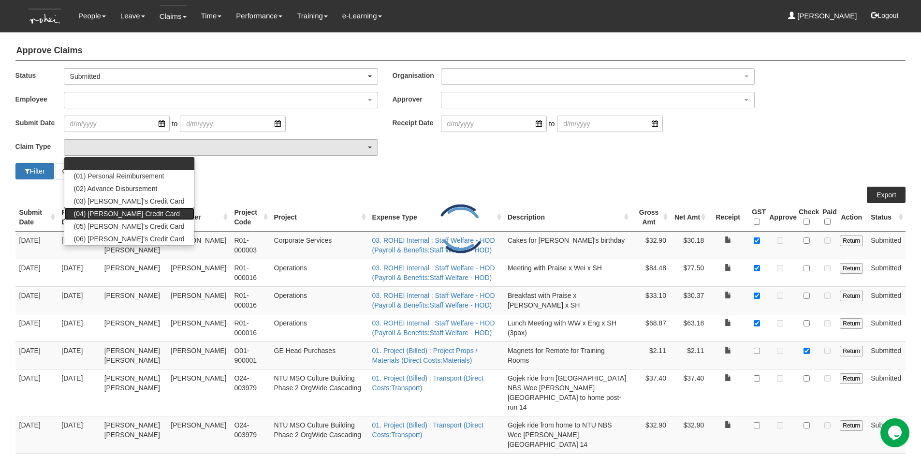
click at [116, 211] on span "(04) [PERSON_NAME] Credit Card" at bounding box center [127, 214] width 106 height 10
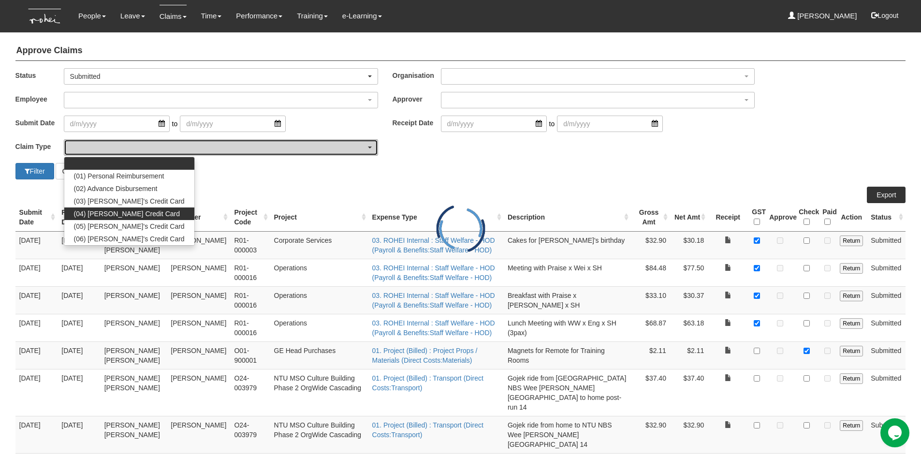
select select "16"
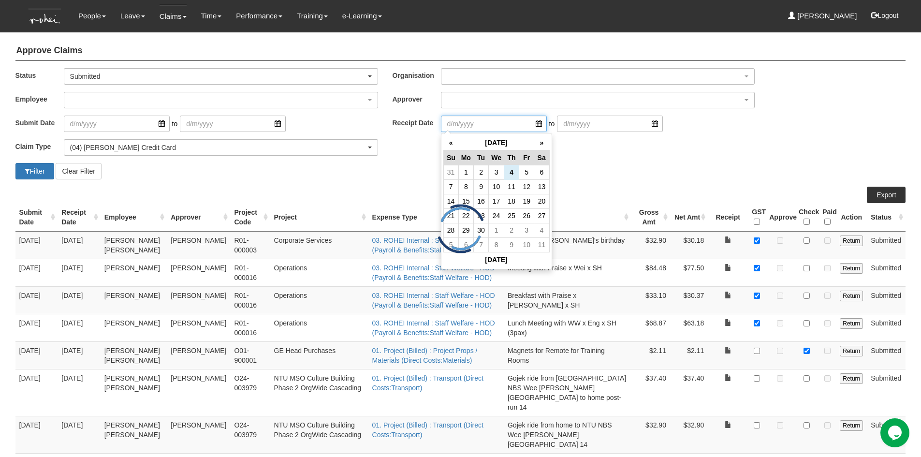
click at [529, 124] on input "search" at bounding box center [494, 124] width 106 height 16
select select "50"
click at [456, 146] on th "«" at bounding box center [450, 142] width 15 height 15
click at [449, 145] on th "«" at bounding box center [450, 142] width 15 height 15
click at [512, 233] on td "31" at bounding box center [511, 230] width 15 height 14
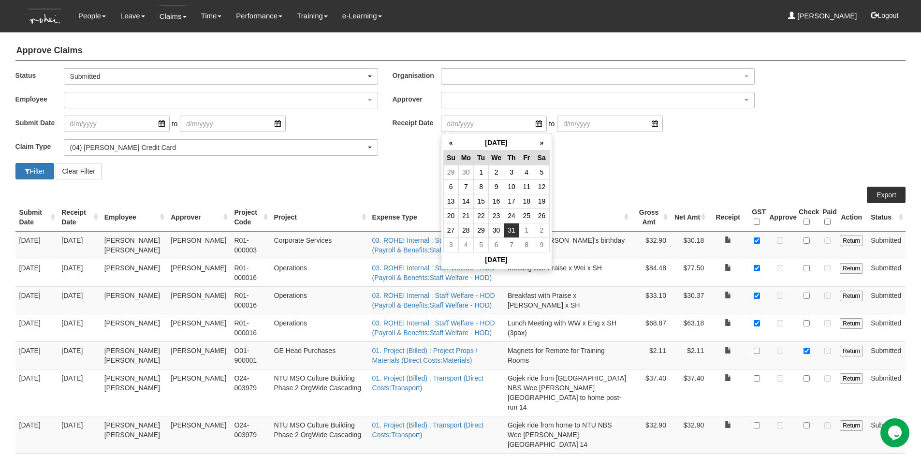
type input "[DATE]"
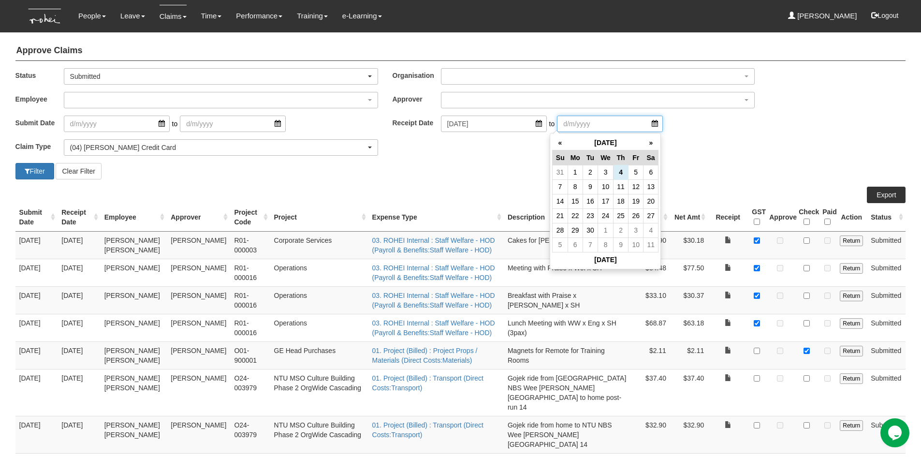
click at [638, 121] on input "search" at bounding box center [610, 124] width 106 height 16
click at [557, 142] on th "«" at bounding box center [559, 142] width 15 height 15
click at [558, 243] on td "31" at bounding box center [559, 244] width 15 height 14
type input "[DATE]"
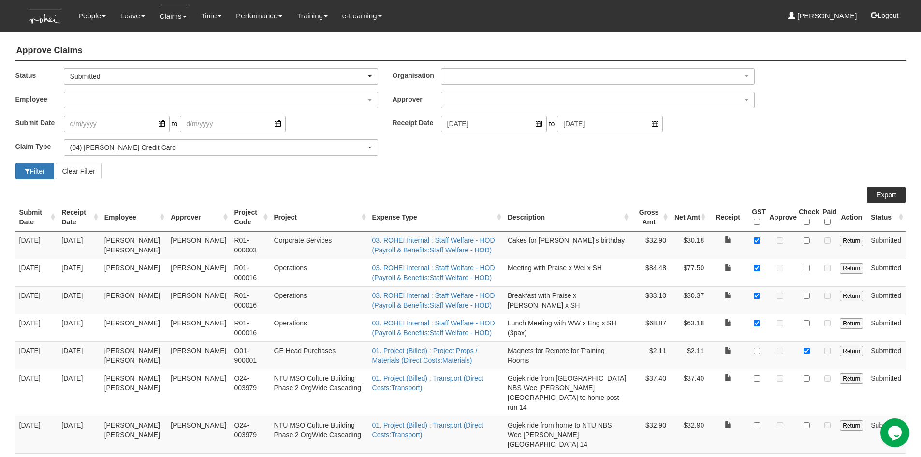
click at [33, 172] on button "Filter" at bounding box center [34, 171] width 39 height 16
select select "50"
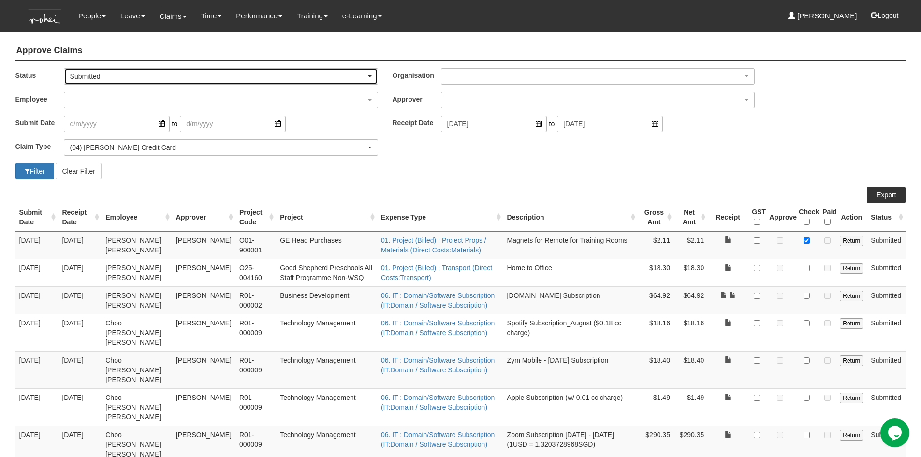
click at [366, 74] on div "Submitted" at bounding box center [221, 77] width 302 height 10
click at [85, 94] on span "-- All --" at bounding box center [84, 92] width 20 height 10
select select "All"
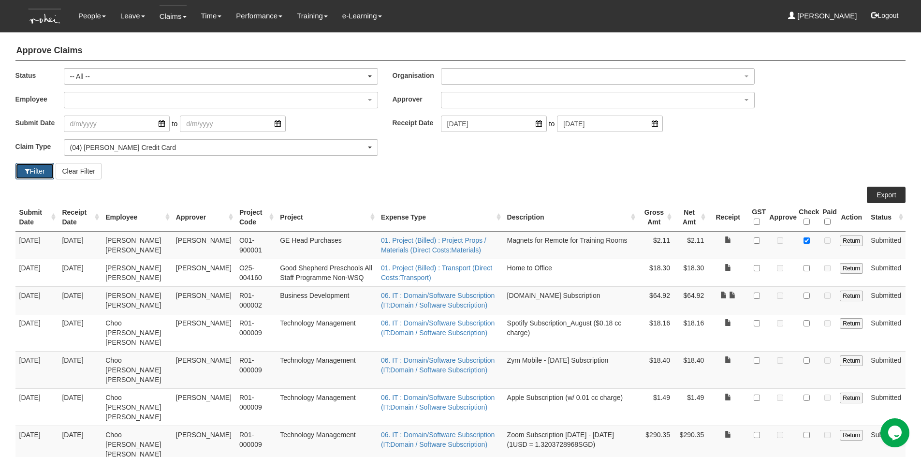
click at [45, 171] on button "Filter" at bounding box center [34, 171] width 39 height 16
select select "50"
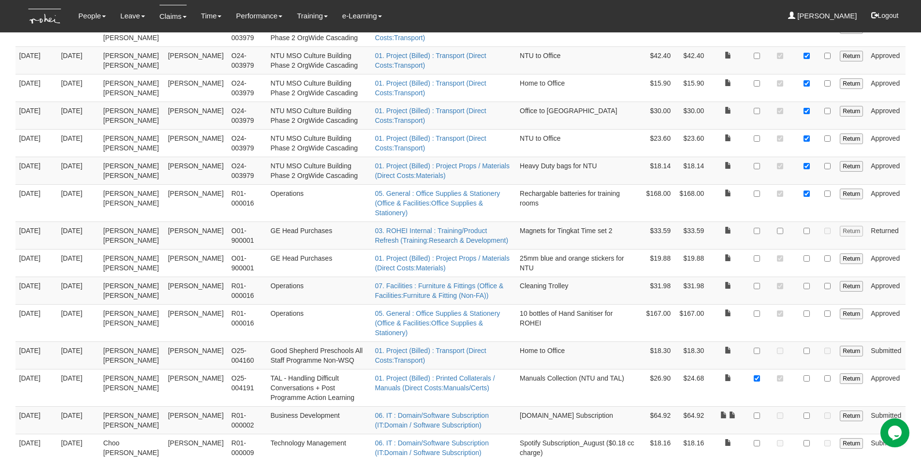
scroll to position [435, 0]
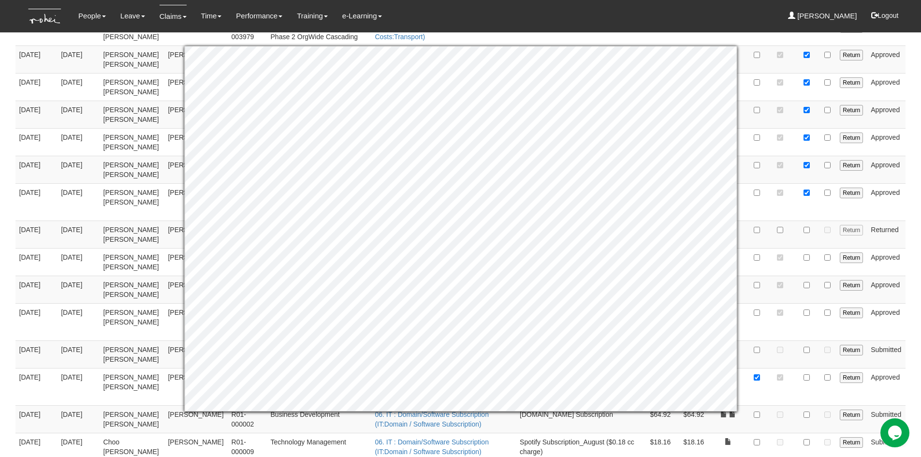
click at [915, 288] on body "Toggle navigation People Personal Information Staff Directory Leave Apply for L…" at bounding box center [460, 417] width 921 height 1705
click at [914, 272] on body "Toggle navigation People Personal Information Staff Directory Leave Apply for L…" at bounding box center [460, 417] width 921 height 1705
click at [913, 240] on body "Toggle navigation People Personal Information Staff Directory Leave Apply for L…" at bounding box center [460, 417] width 921 height 1705
click at [774, 248] on td at bounding box center [779, 262] width 29 height 28
click at [764, 248] on td at bounding box center [756, 262] width 17 height 28
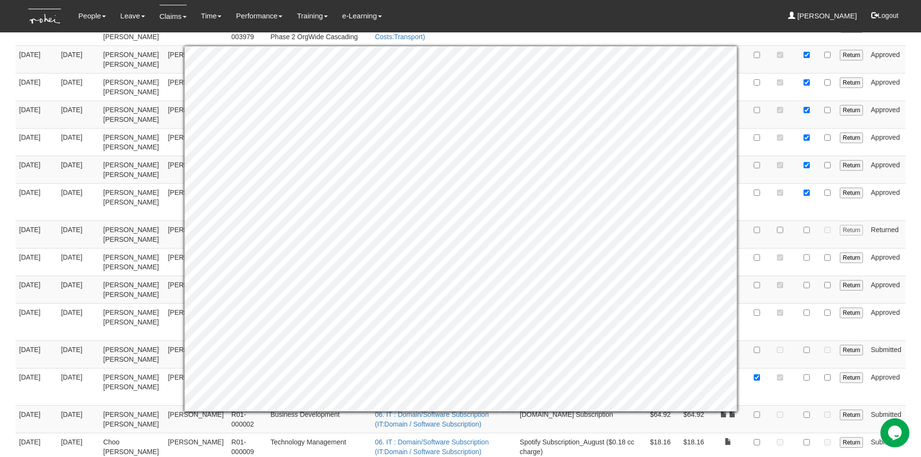
click at [917, 209] on body "Toggle navigation People Personal Information Staff Directory Leave Apply for L…" at bounding box center [460, 417] width 921 height 1705
click at [909, 246] on body "Toggle navigation People Personal Information Staff Directory Leave Apply for L…" at bounding box center [460, 417] width 921 height 1705
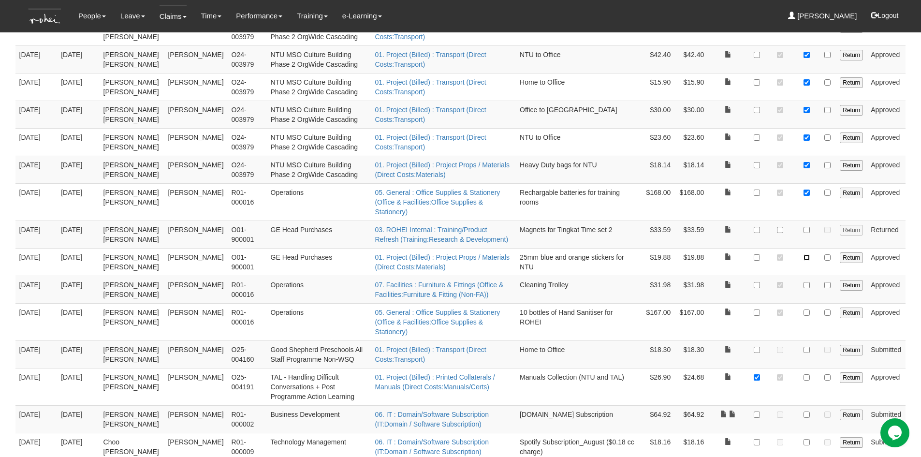
click at [809, 254] on input "checkbox" at bounding box center [806, 257] width 6 height 6
checkbox input "true"
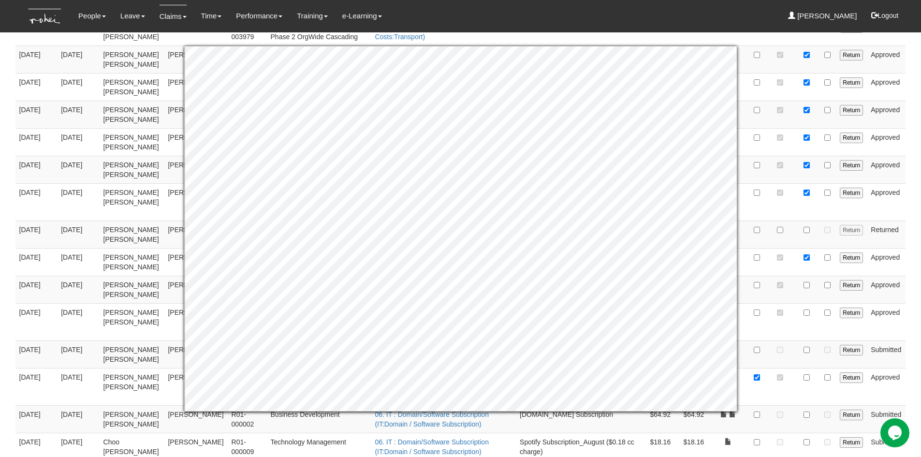
click at [917, 270] on body "Toggle navigation People Personal Information Staff Directory Leave Apply for L…" at bounding box center [460, 417] width 921 height 1705
click at [799, 275] on td at bounding box center [807, 289] width 24 height 28
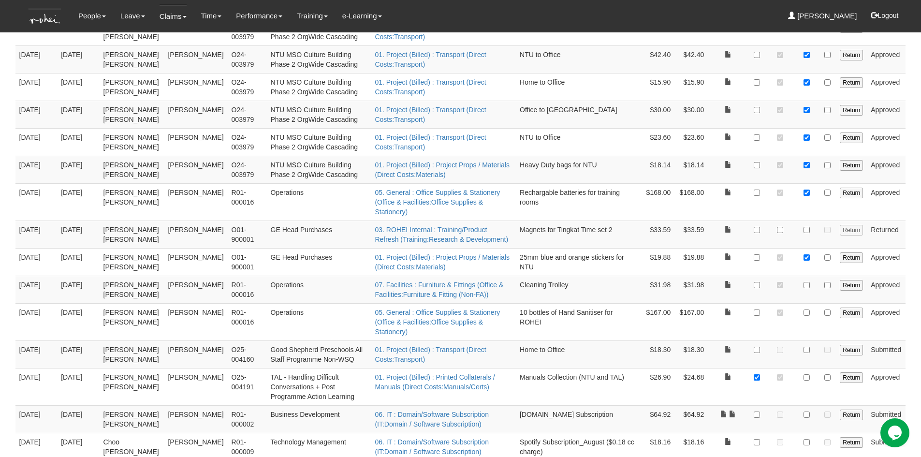
click at [807, 275] on td at bounding box center [807, 289] width 24 height 28
click at [807, 282] on input "checkbox" at bounding box center [806, 285] width 6 height 6
checkbox input "true"
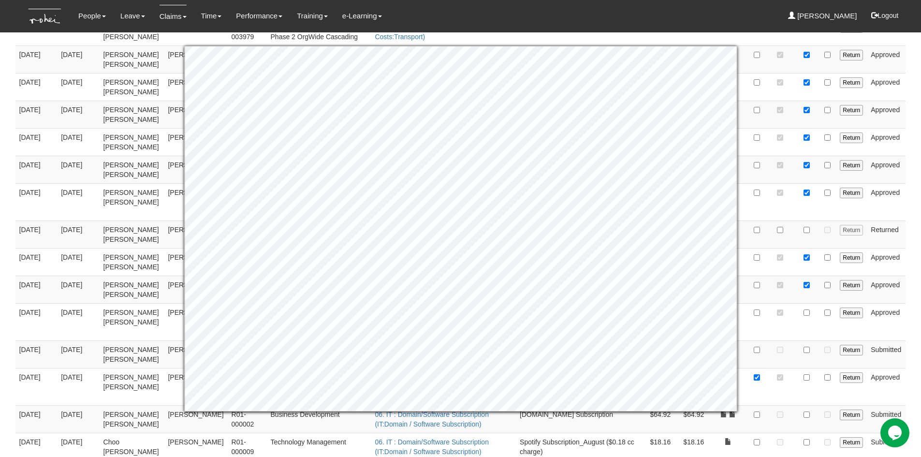
click at [915, 301] on body "Toggle navigation People Personal Information Staff Directory Leave Apply for L…" at bounding box center [460, 417] width 921 height 1705
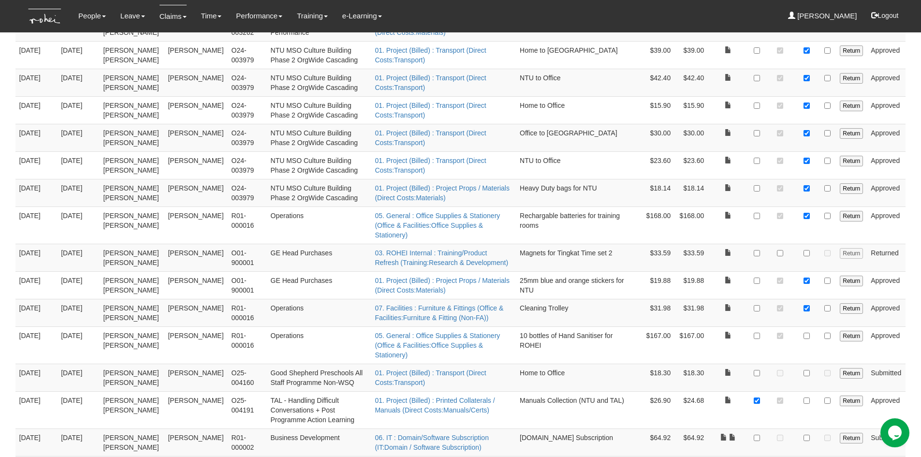
scroll to position [422, 0]
